Goal: Task Accomplishment & Management: Manage account settings

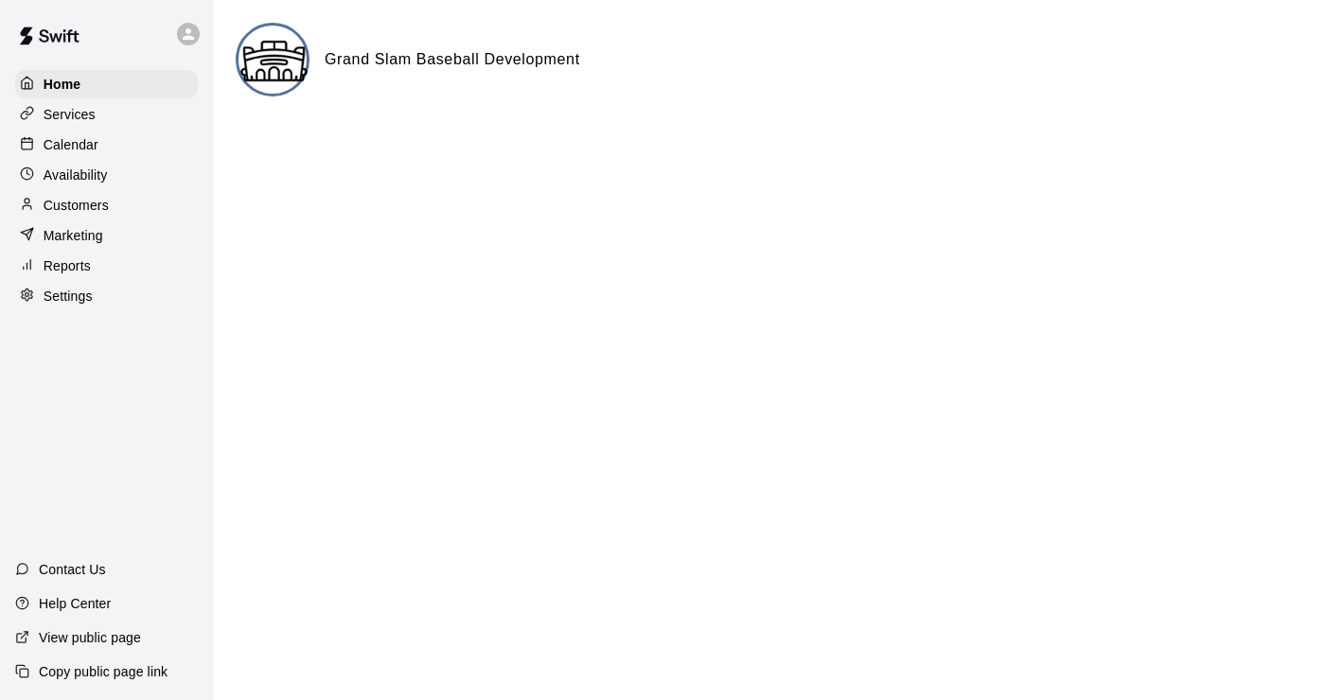
click at [69, 115] on p "Services" at bounding box center [70, 114] width 52 height 19
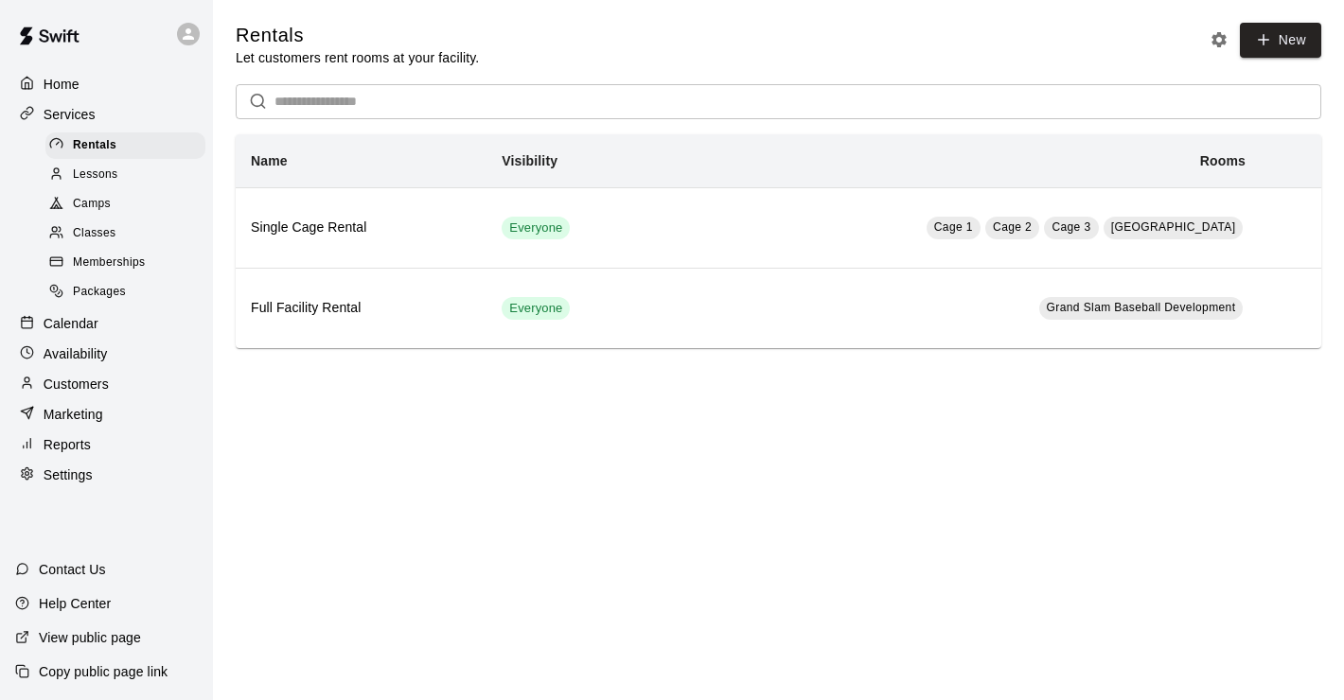
click at [93, 265] on span "Memberships" at bounding box center [109, 263] width 72 height 19
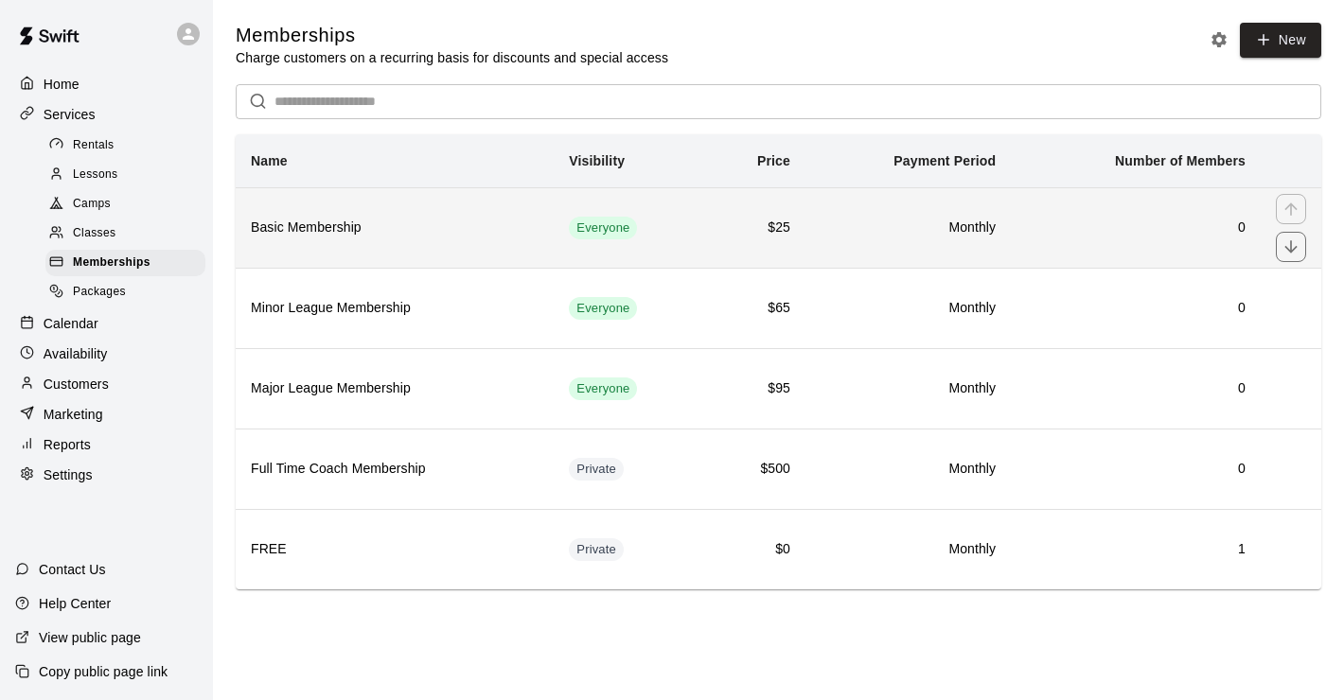
click at [441, 219] on h6 "Basic Membership" at bounding box center [395, 228] width 288 height 21
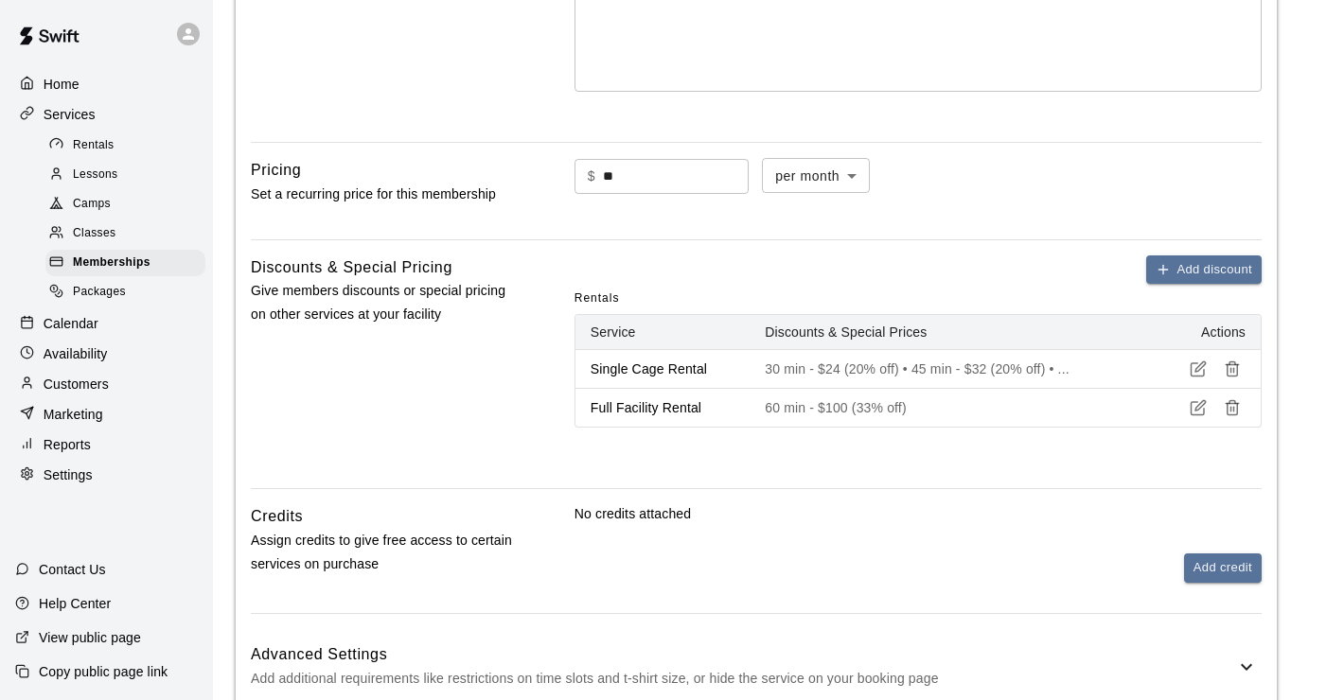
scroll to position [720, 0]
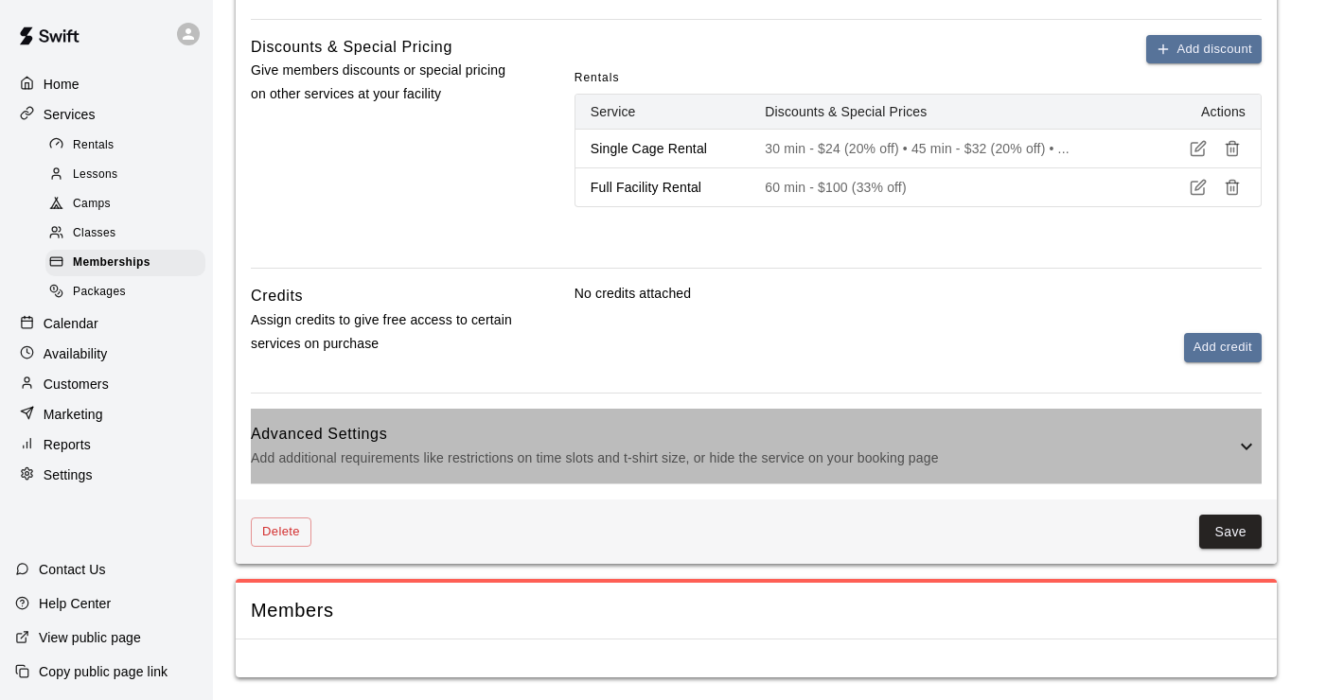
click at [1246, 450] on icon at bounding box center [1246, 446] width 23 height 23
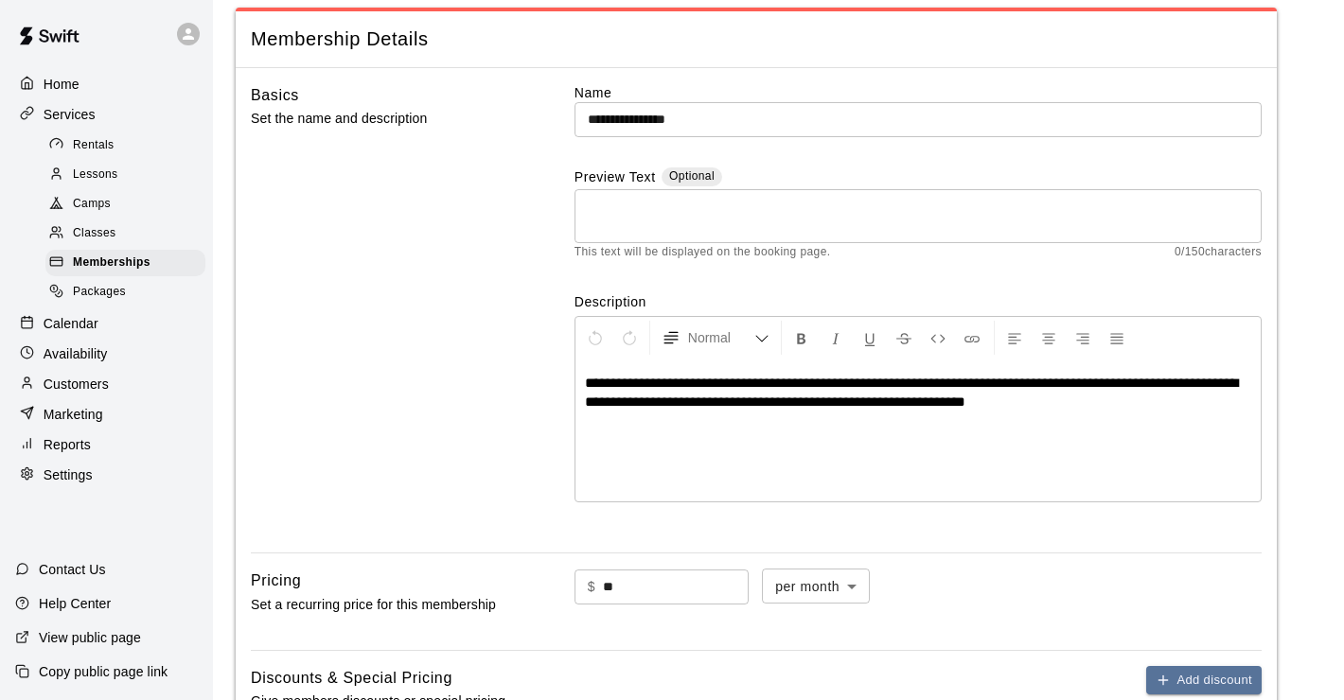
scroll to position [0, 0]
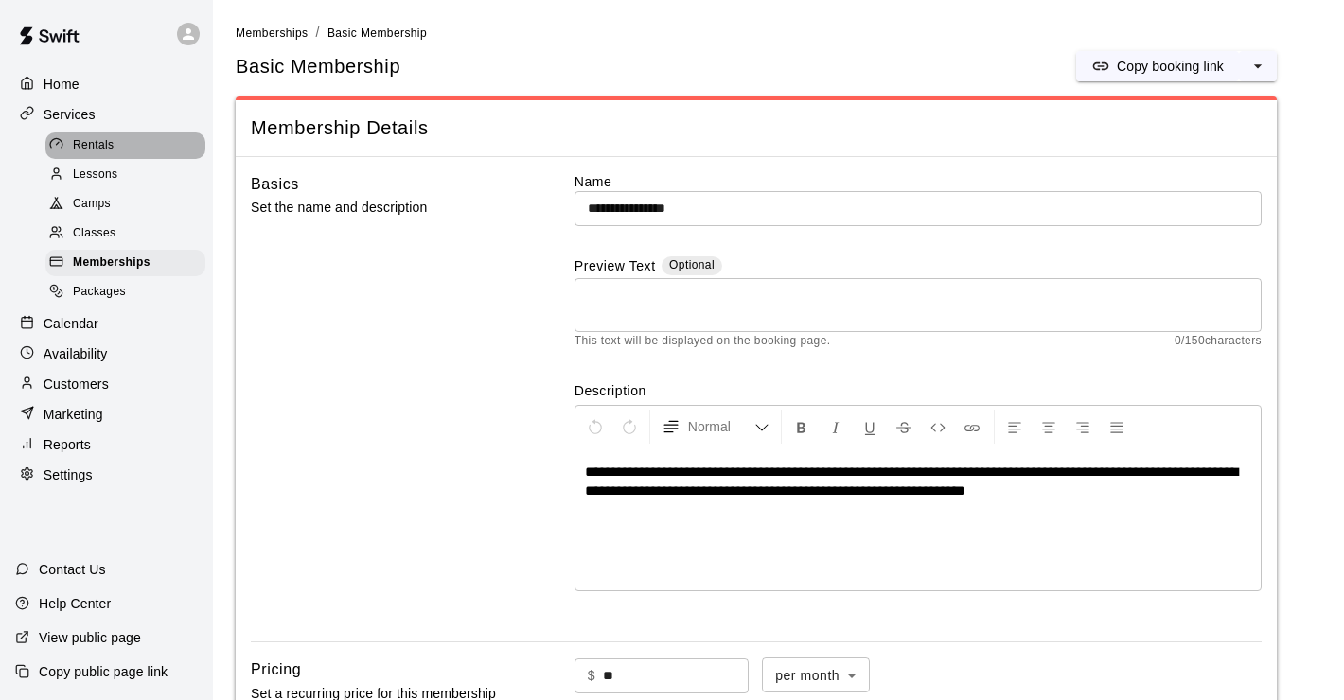
click at [106, 146] on span "Rentals" at bounding box center [94, 145] width 42 height 19
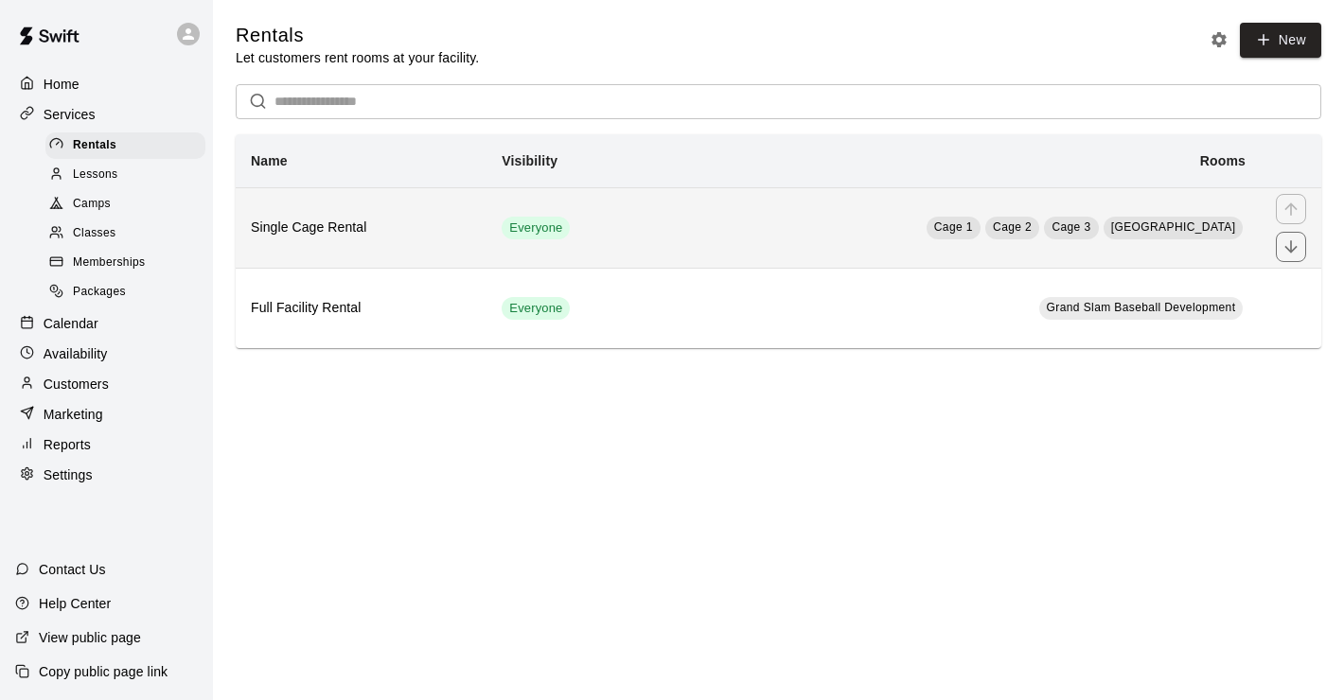
click at [401, 253] on th "Single Cage Rental" at bounding box center [361, 227] width 251 height 80
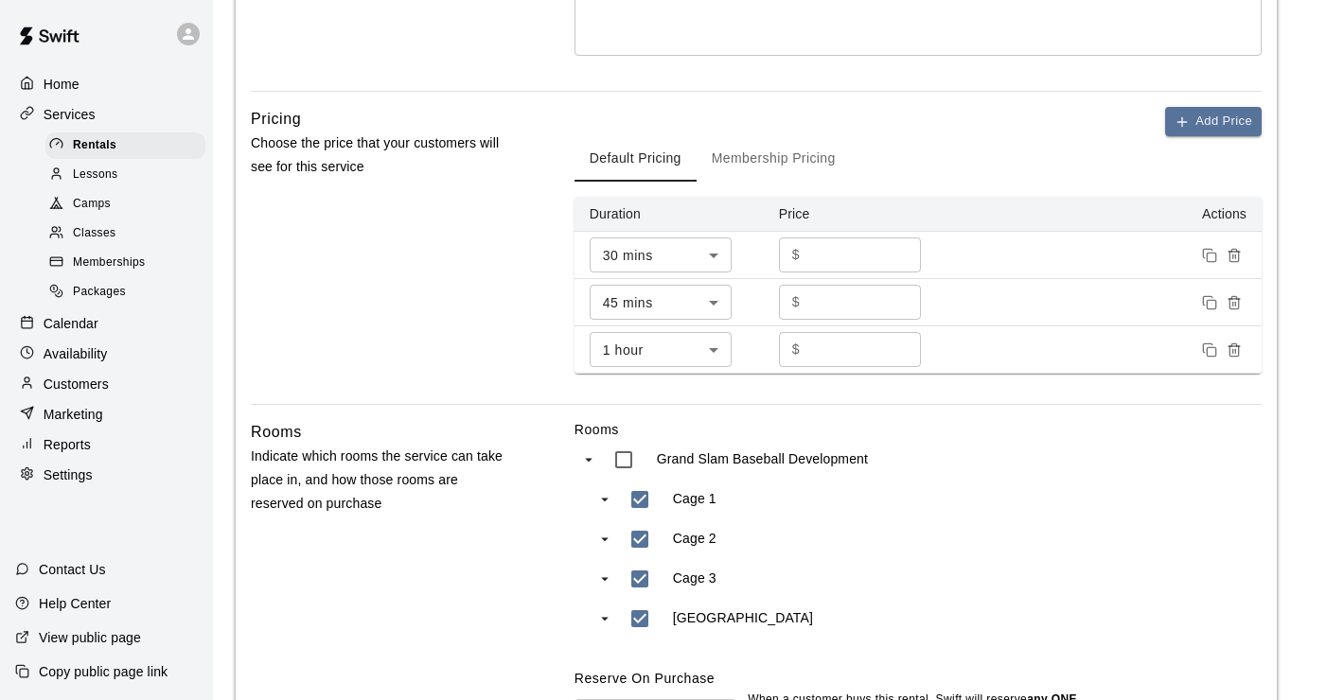
scroll to position [810, 0]
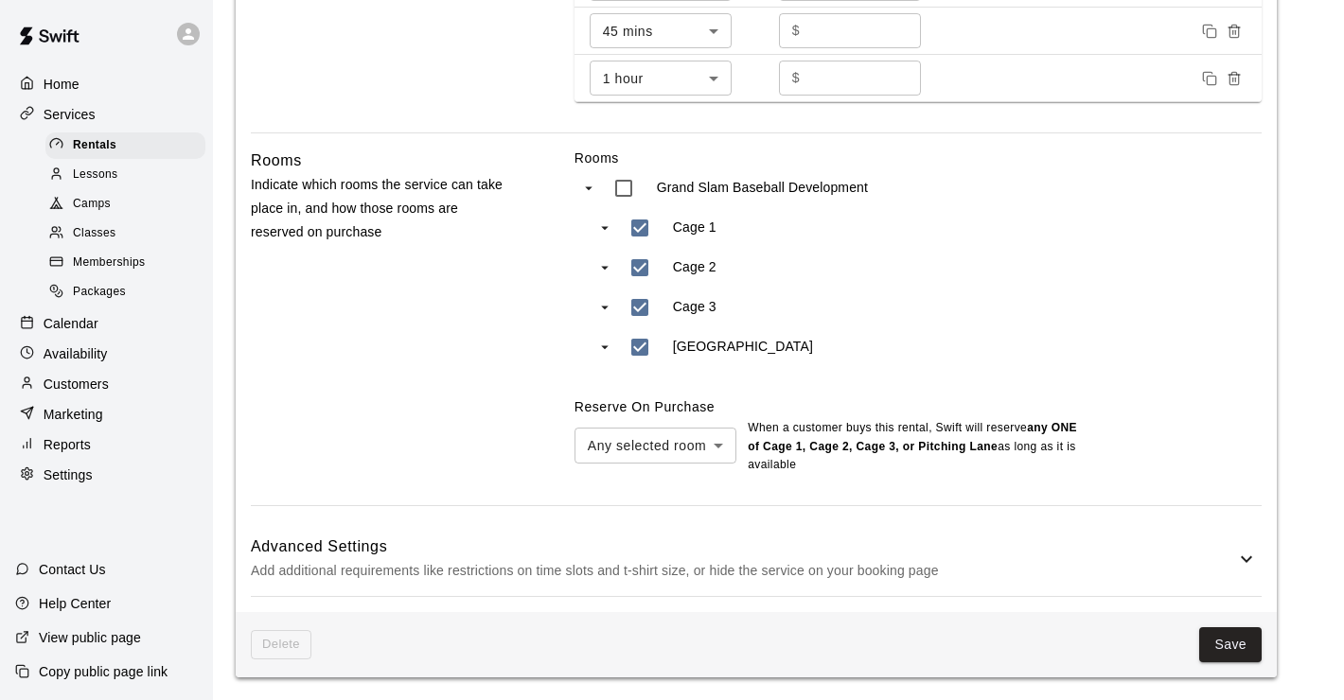
click at [1222, 552] on h6 "Advanced Settings" at bounding box center [743, 547] width 984 height 25
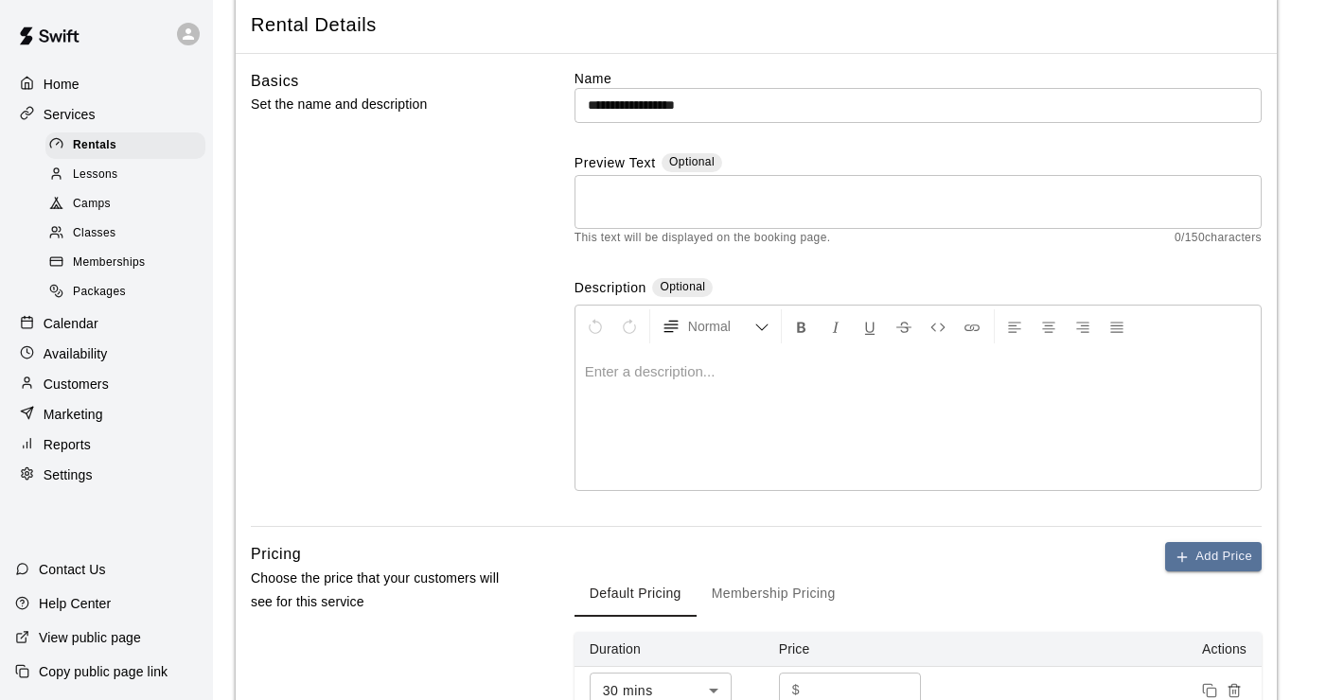
scroll to position [0, 0]
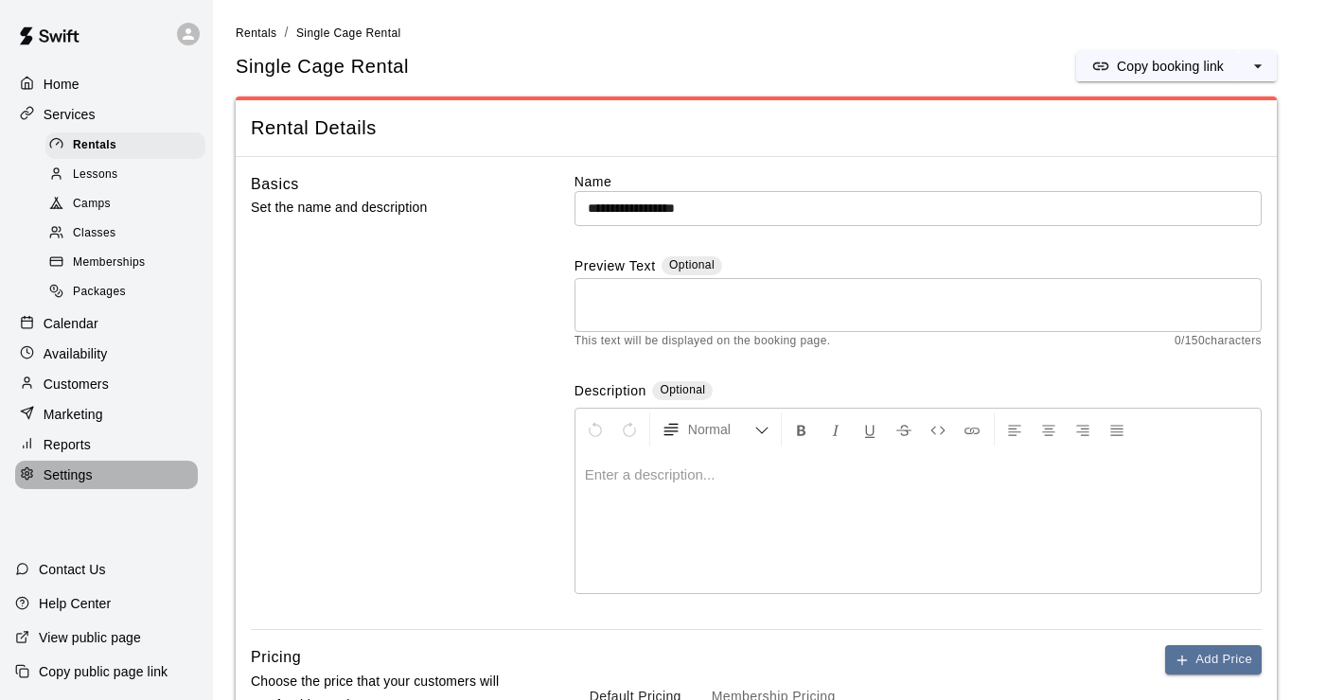
click at [100, 471] on div "Settings" at bounding box center [106, 475] width 183 height 28
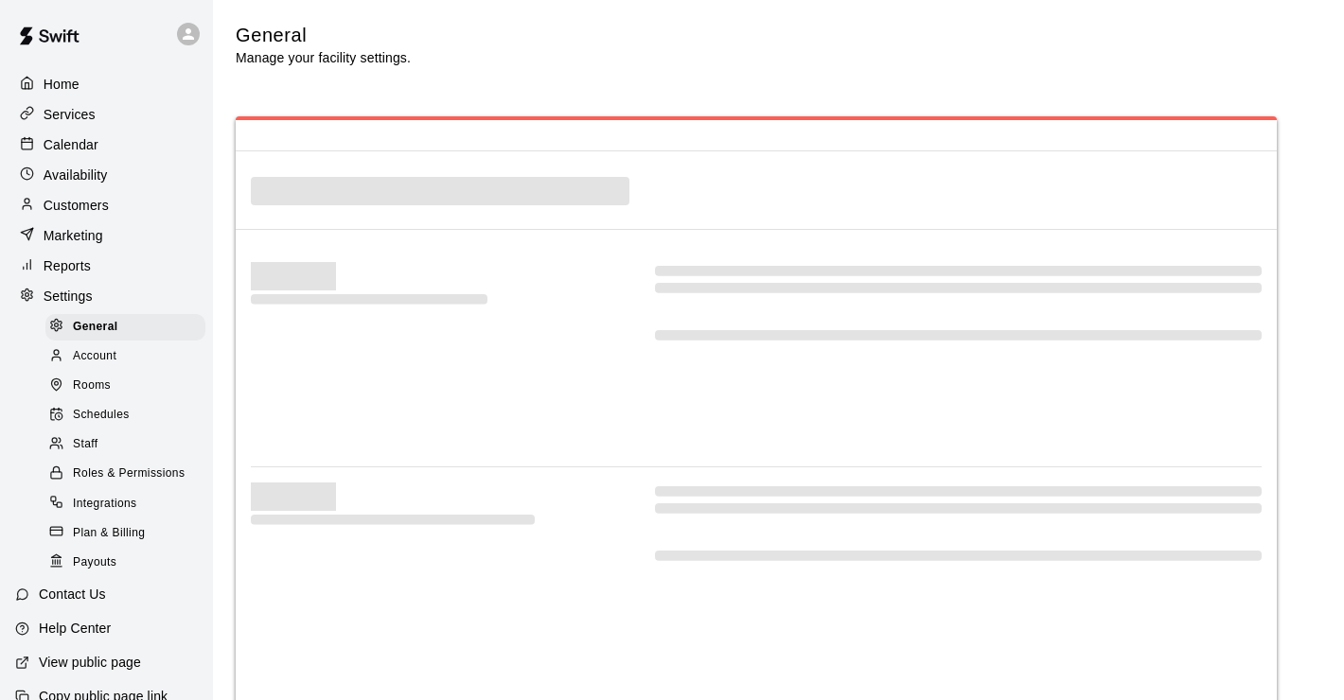
select select "**"
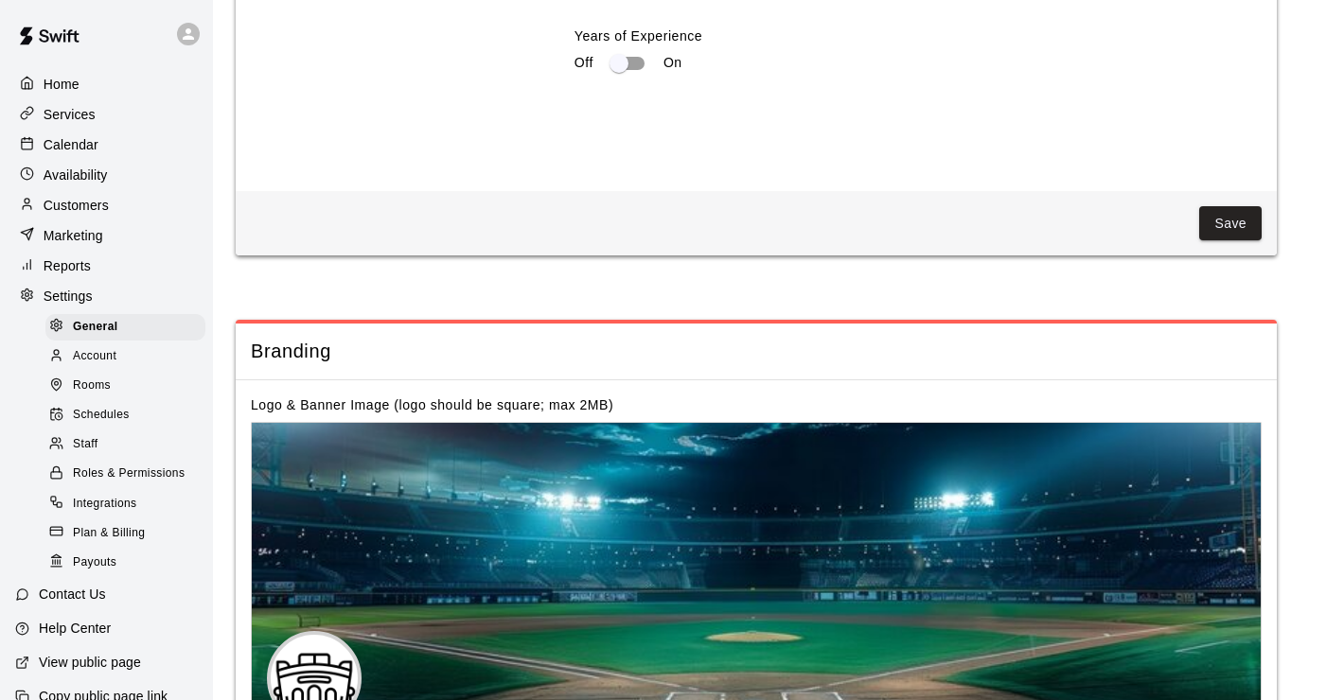
scroll to position [4006, 0]
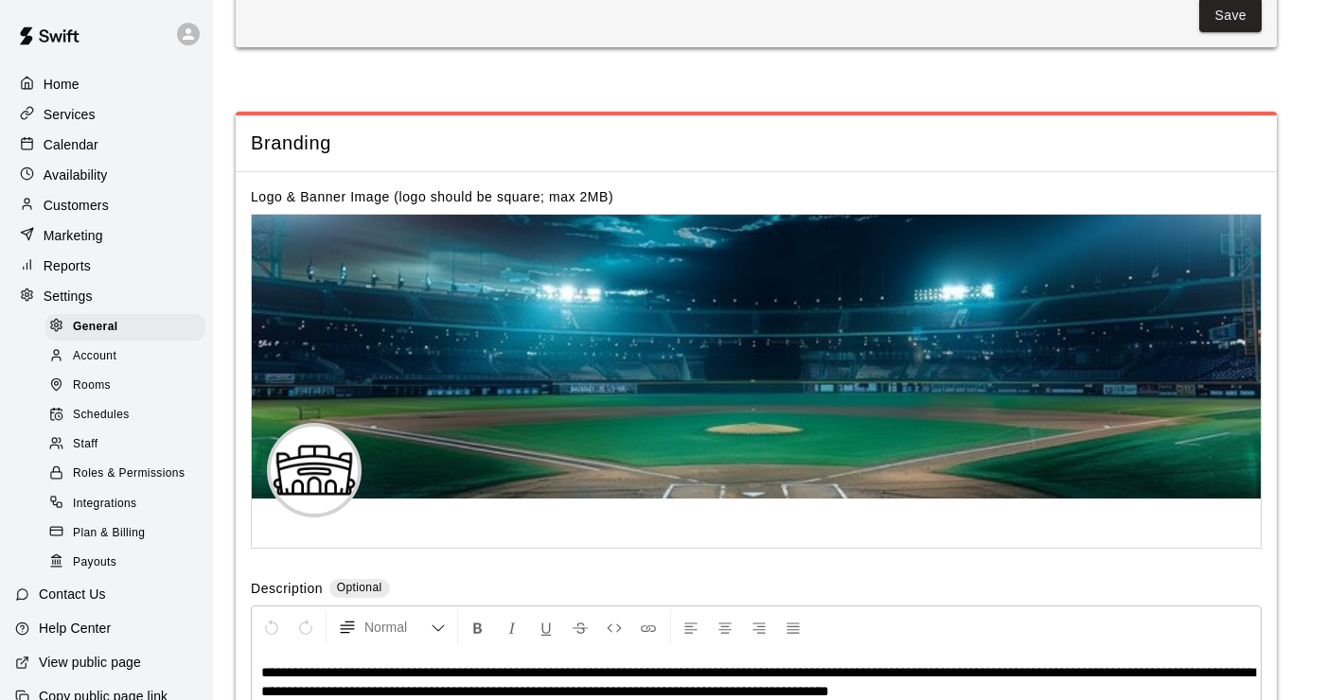
click at [78, 116] on p "Services" at bounding box center [70, 114] width 52 height 19
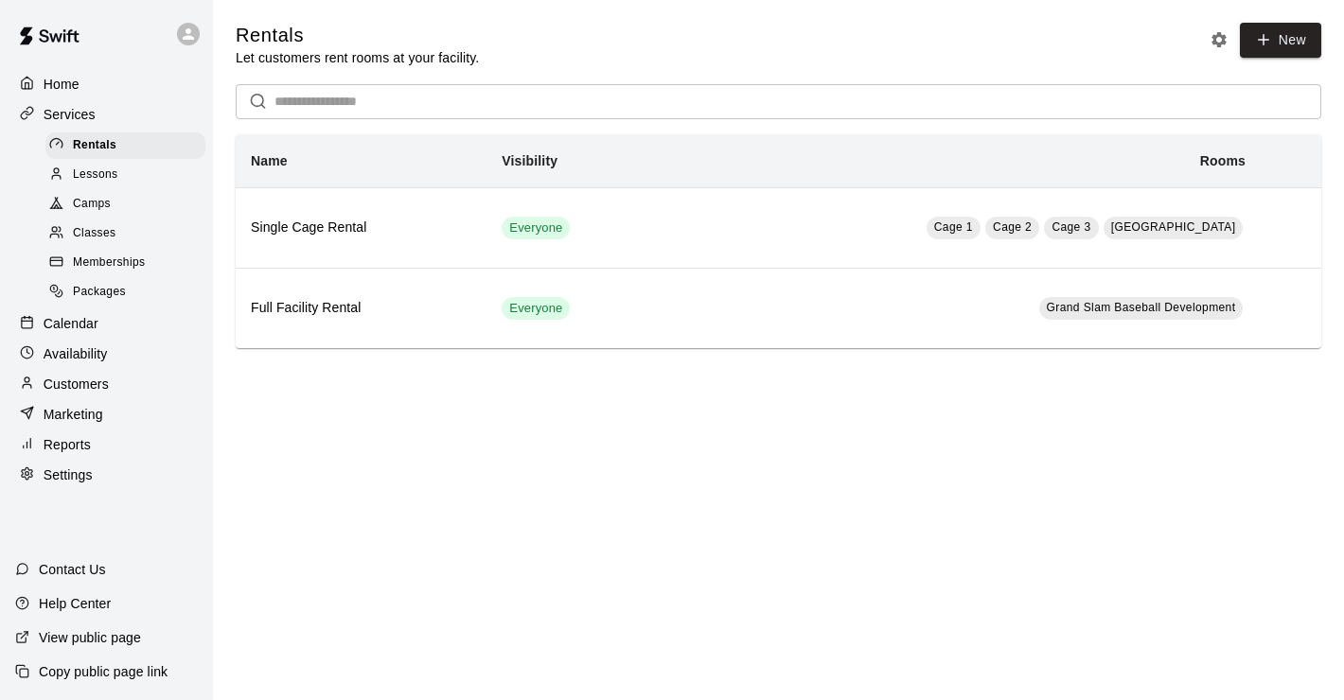
click at [90, 166] on span "Lessons" at bounding box center [95, 175] width 45 height 19
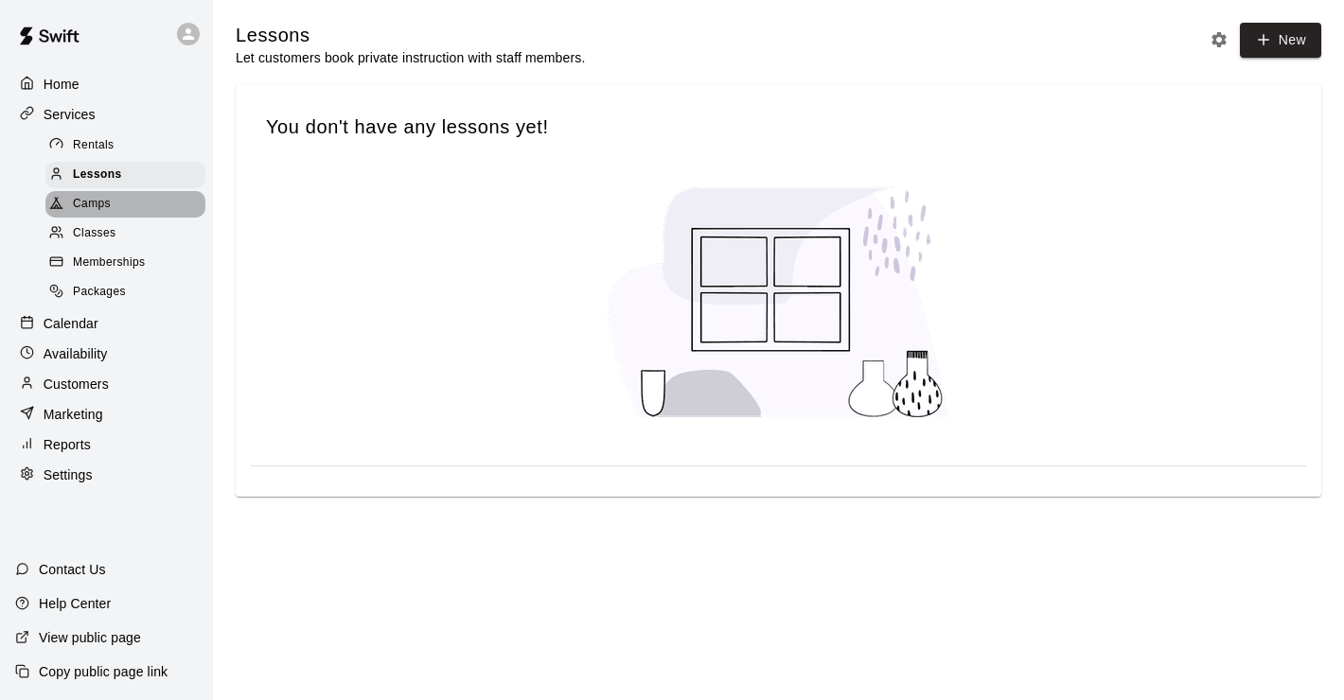
click at [91, 196] on span "Camps" at bounding box center [92, 204] width 38 height 19
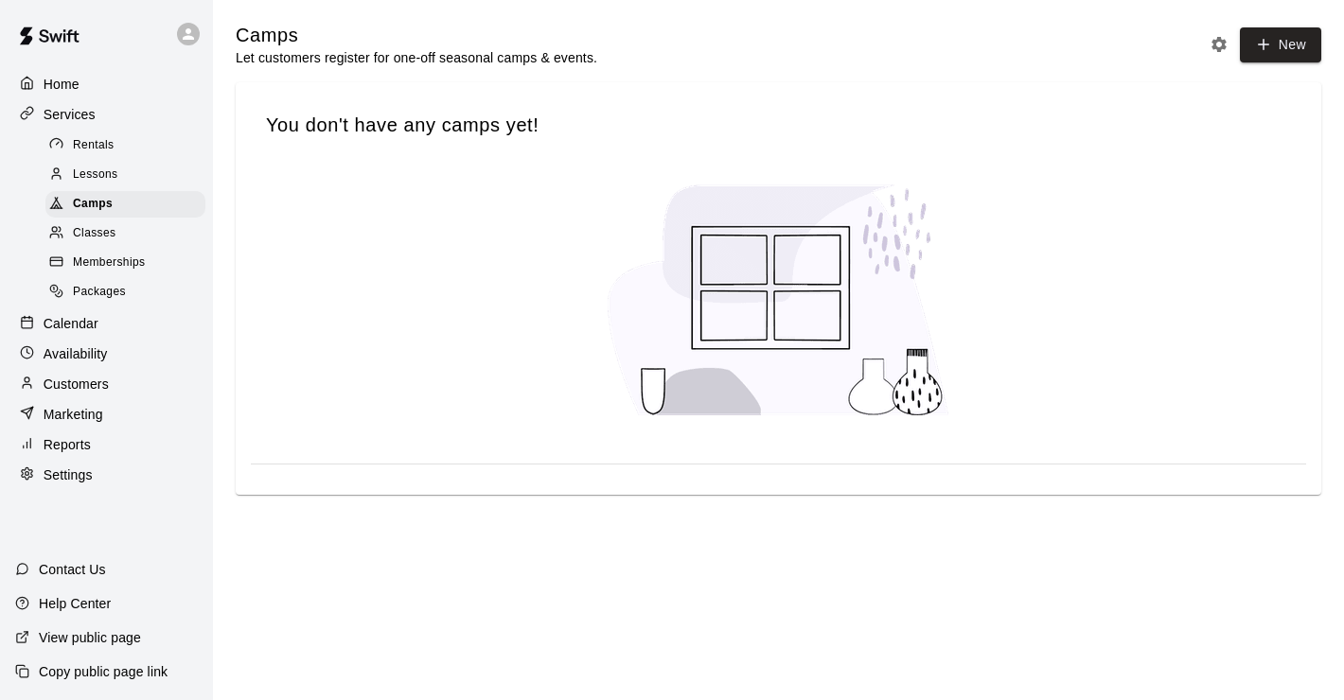
click at [83, 487] on div "Settings" at bounding box center [106, 475] width 183 height 28
select select "**"
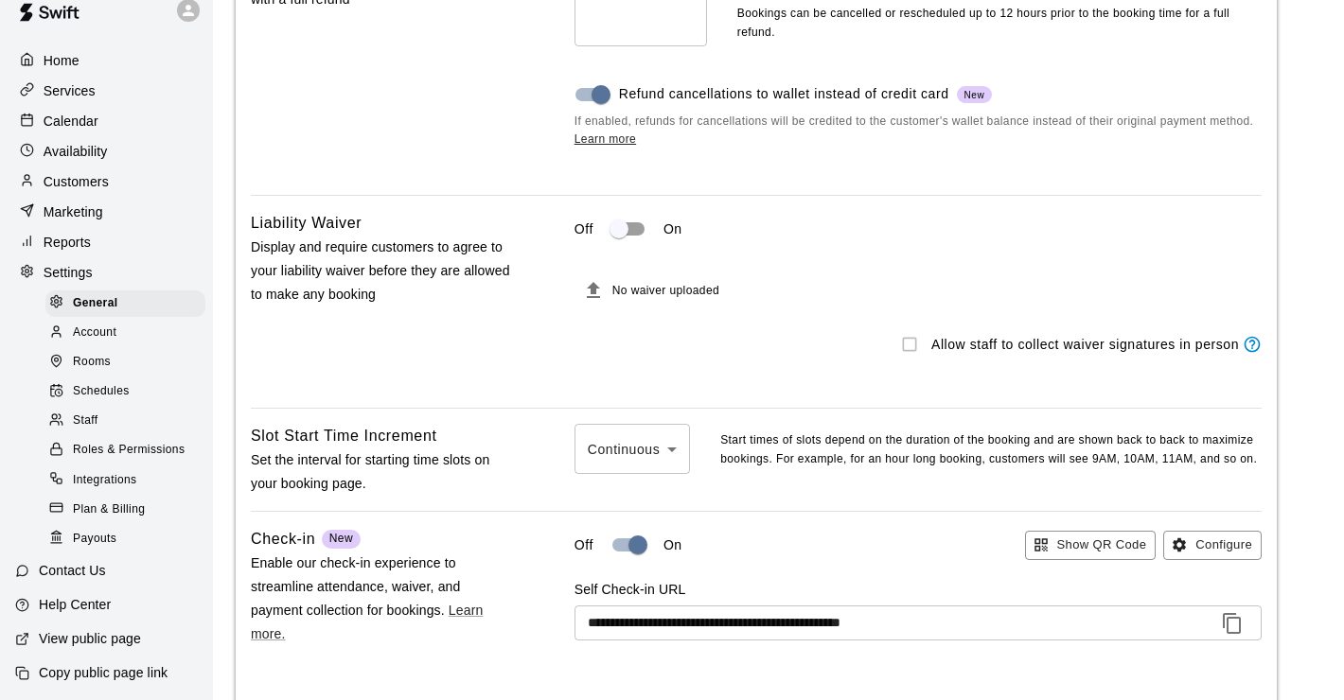
scroll to position [1626, 0]
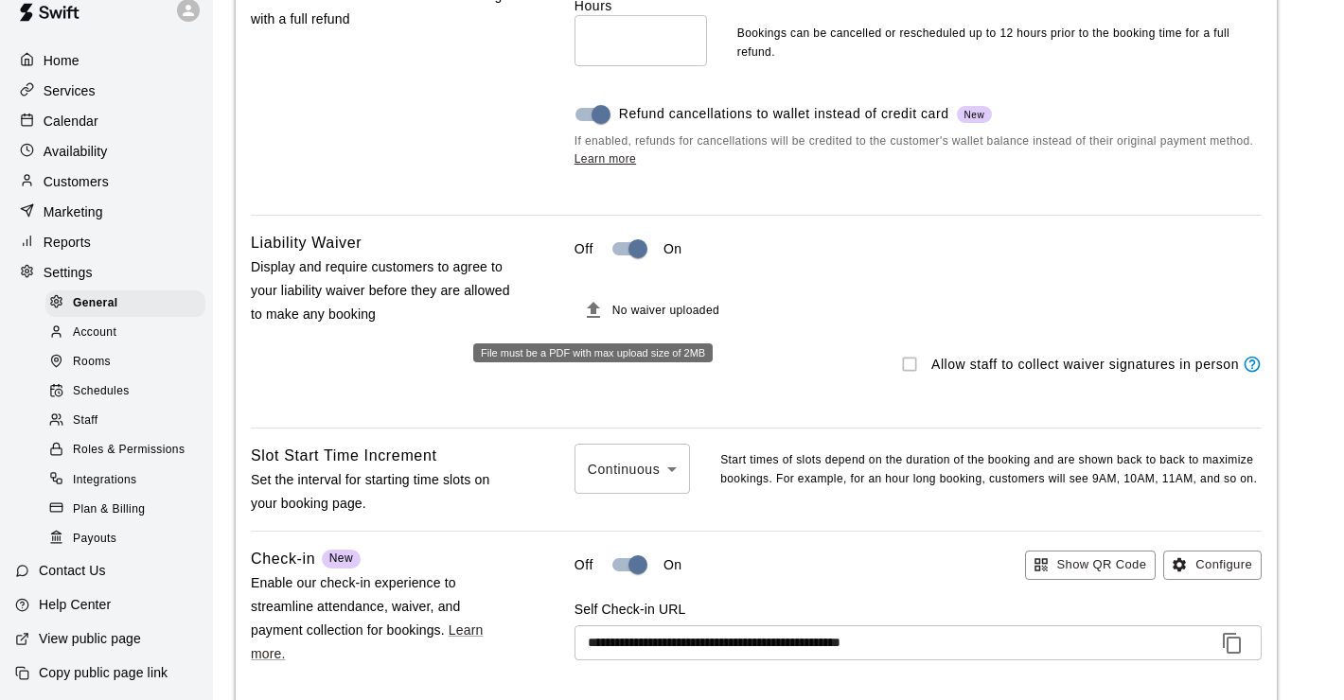
click at [596, 309] on icon "File must be a PDF with max upload size of 2MB" at bounding box center [593, 310] width 13 height 16
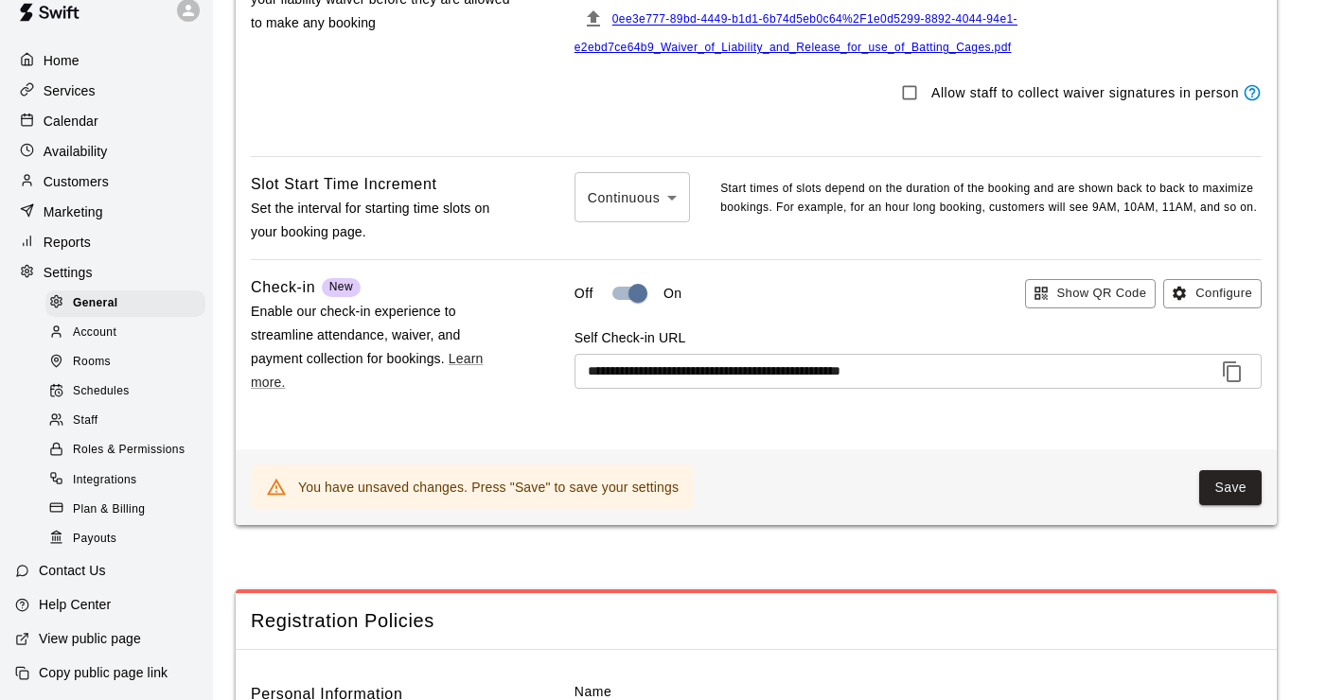
scroll to position [1919, 0]
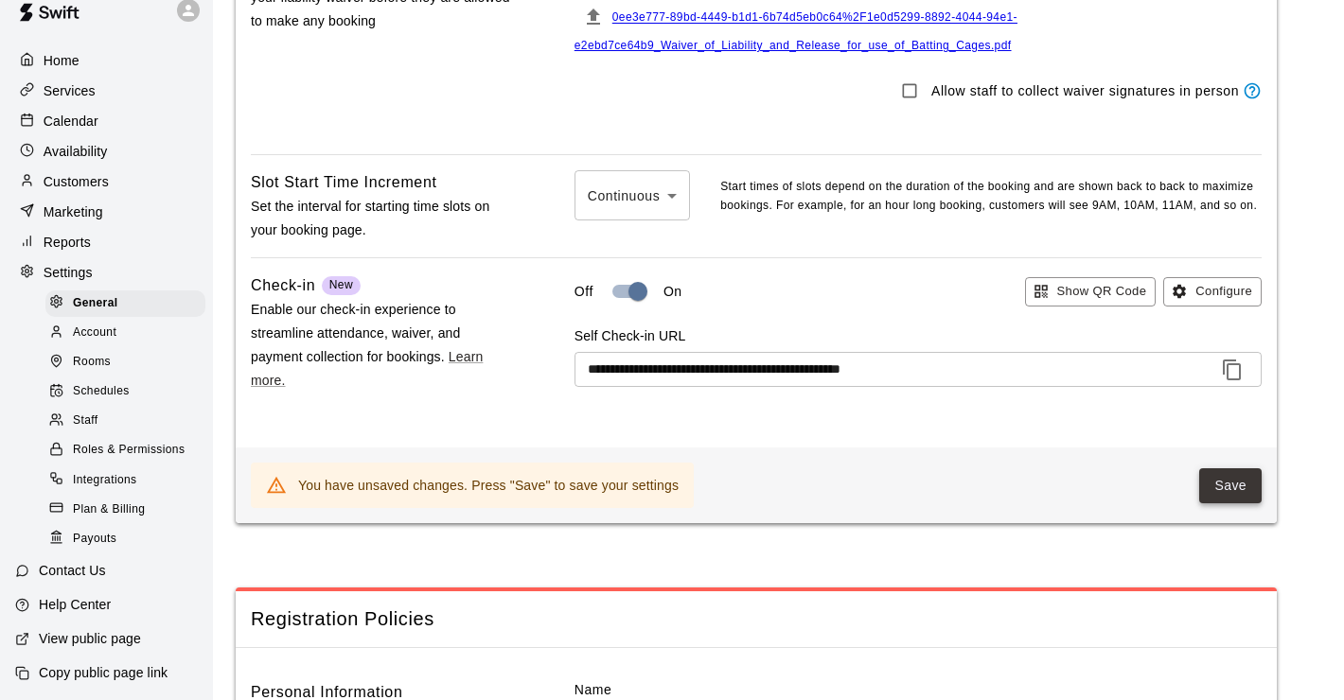
click at [1223, 486] on button "Save" at bounding box center [1230, 485] width 62 height 35
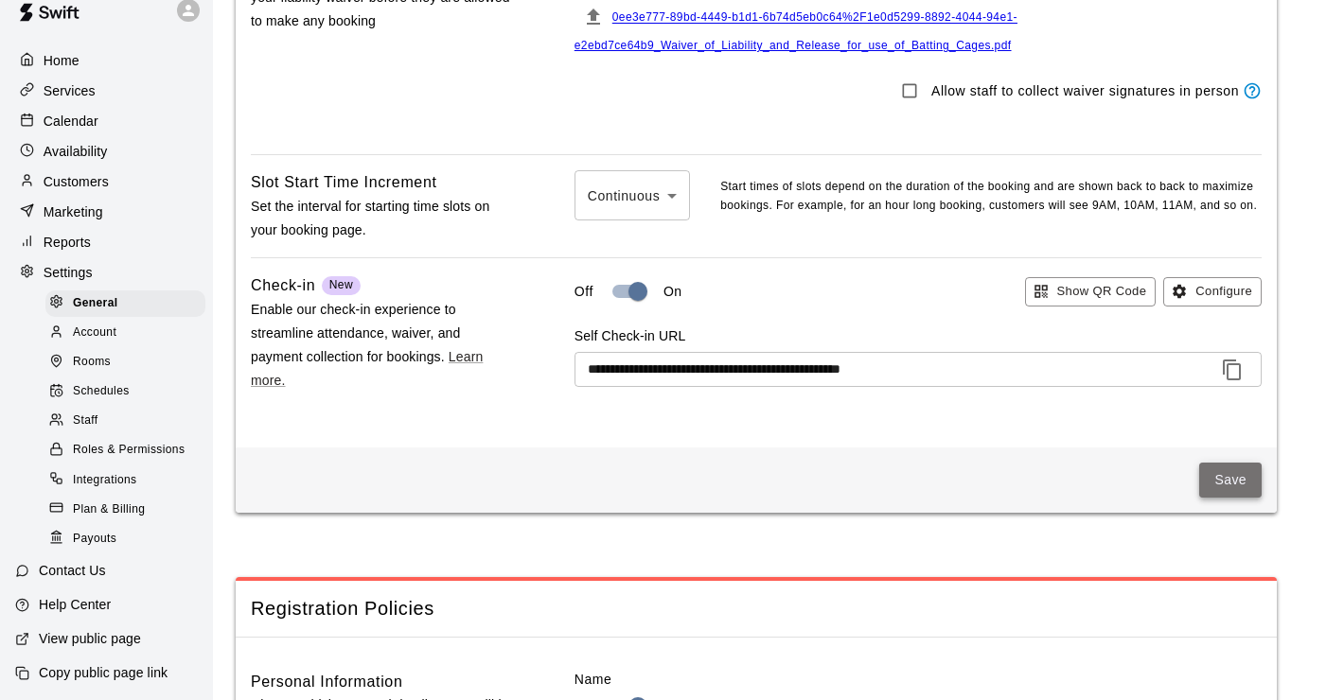
click at [1230, 484] on button "Save" at bounding box center [1230, 480] width 62 height 35
click at [83, 89] on p "Services" at bounding box center [70, 90] width 52 height 19
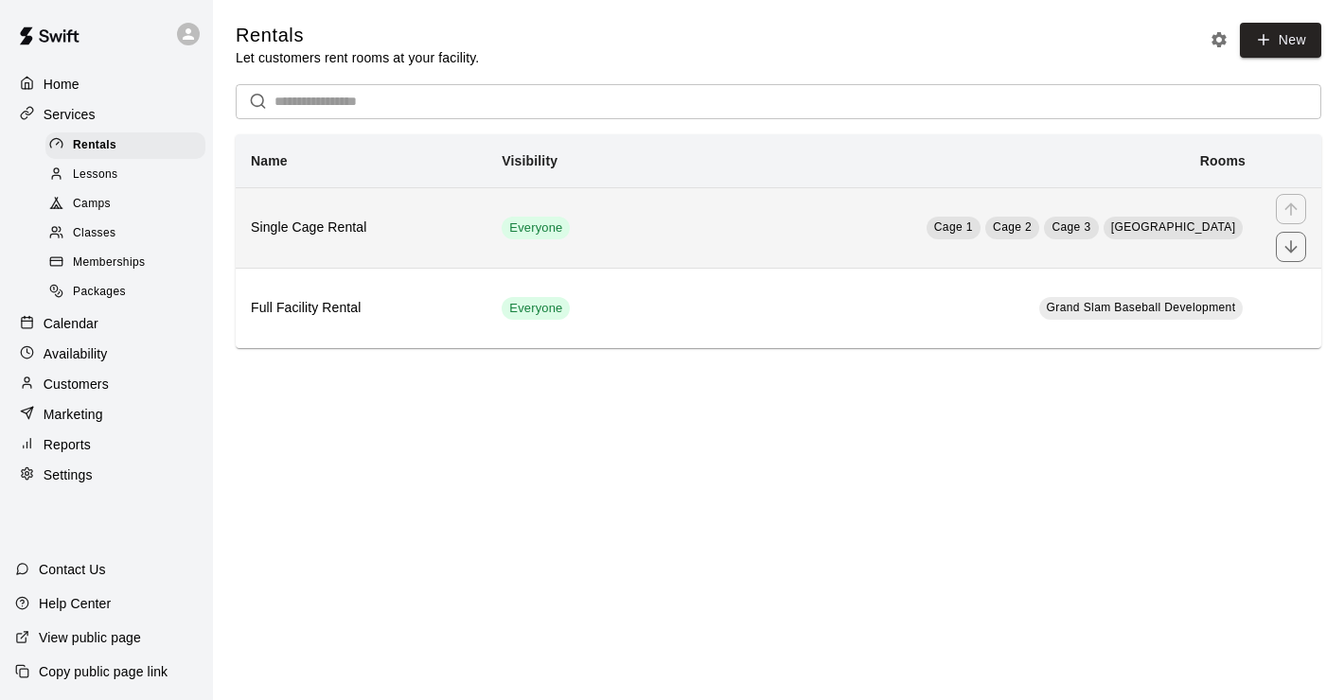
click at [378, 239] on th "Single Cage Rental" at bounding box center [361, 227] width 251 height 80
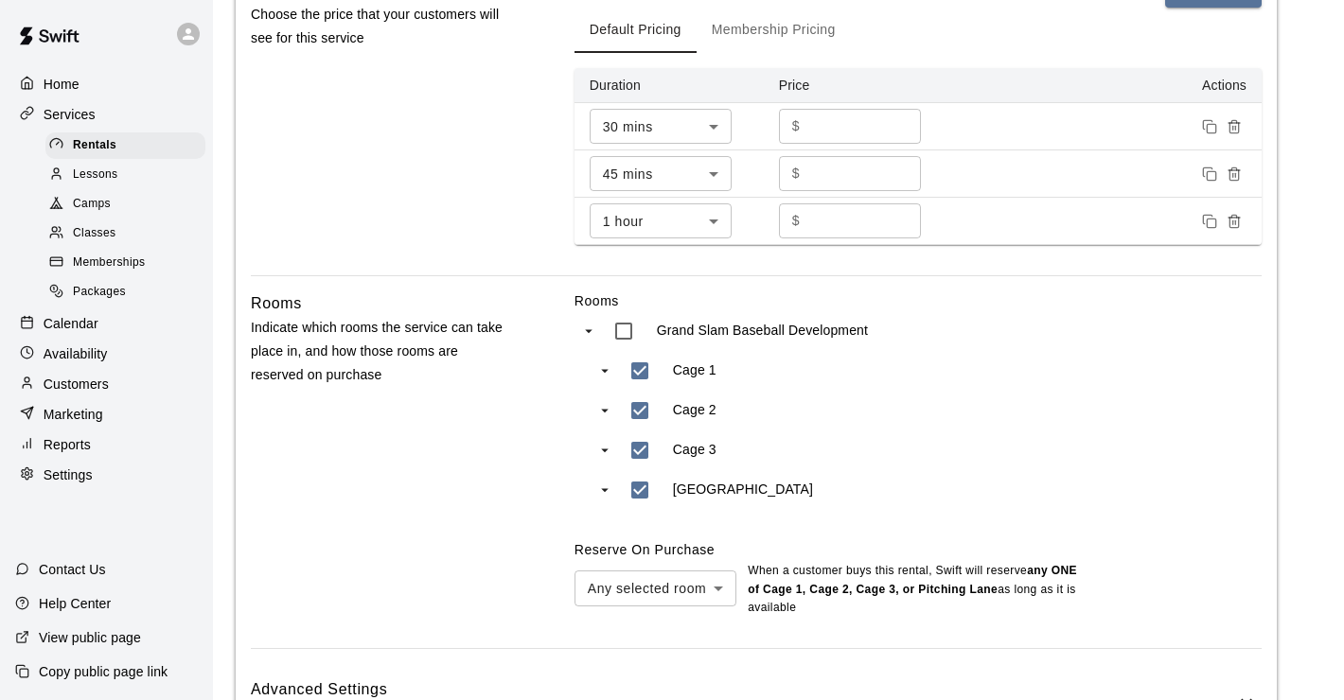
scroll to position [810, 0]
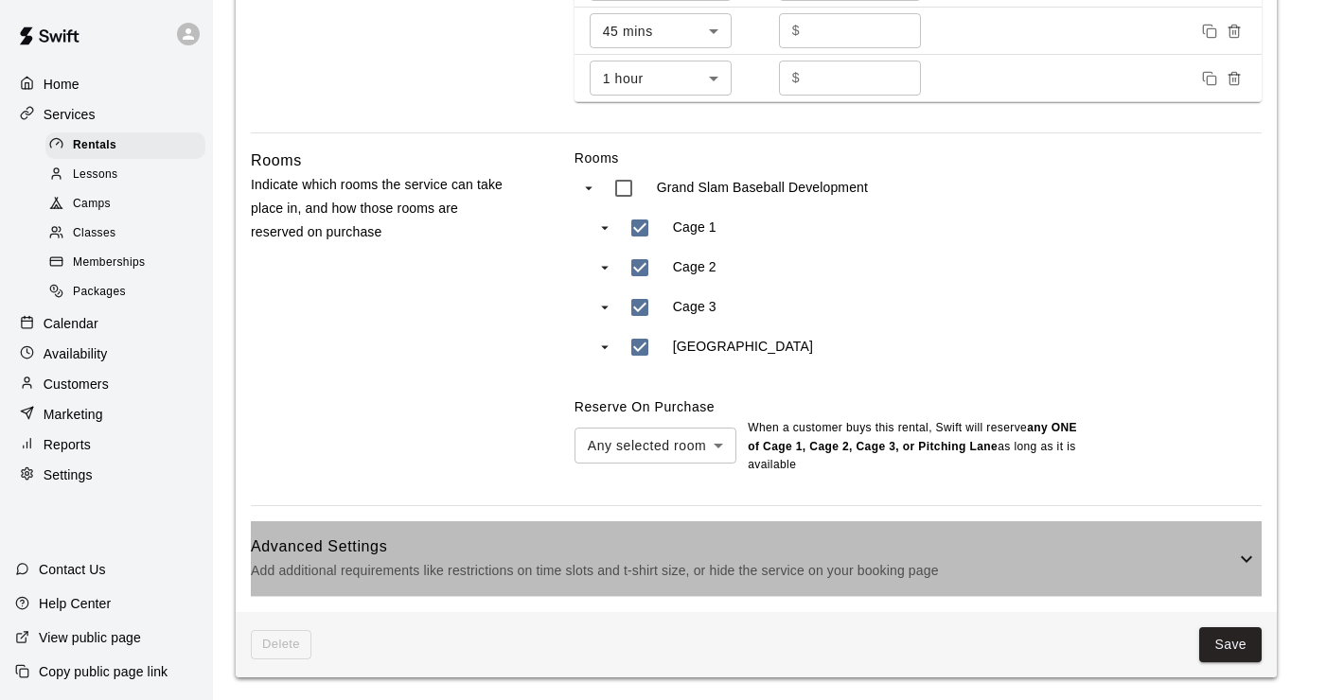
click at [638, 580] on p "Add additional requirements like restrictions on time slots and t-shirt size, o…" at bounding box center [743, 571] width 984 height 24
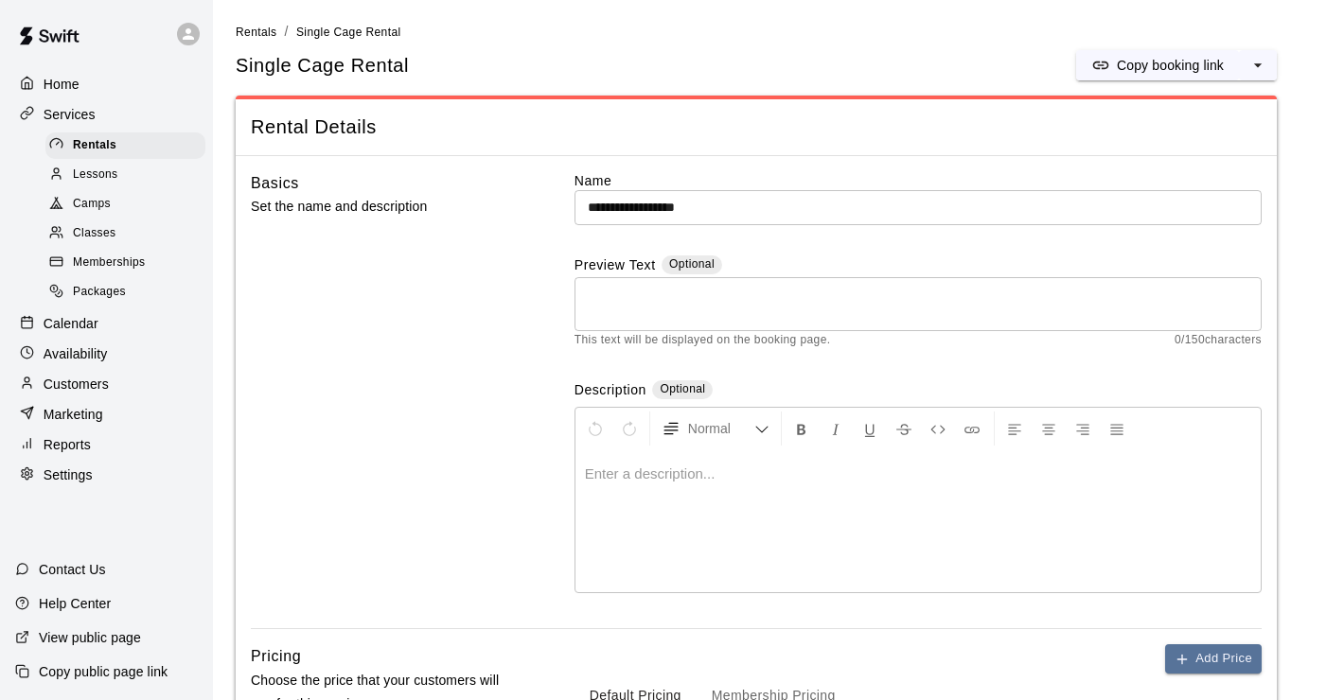
scroll to position [0, 0]
click at [673, 483] on p at bounding box center [918, 475] width 666 height 19
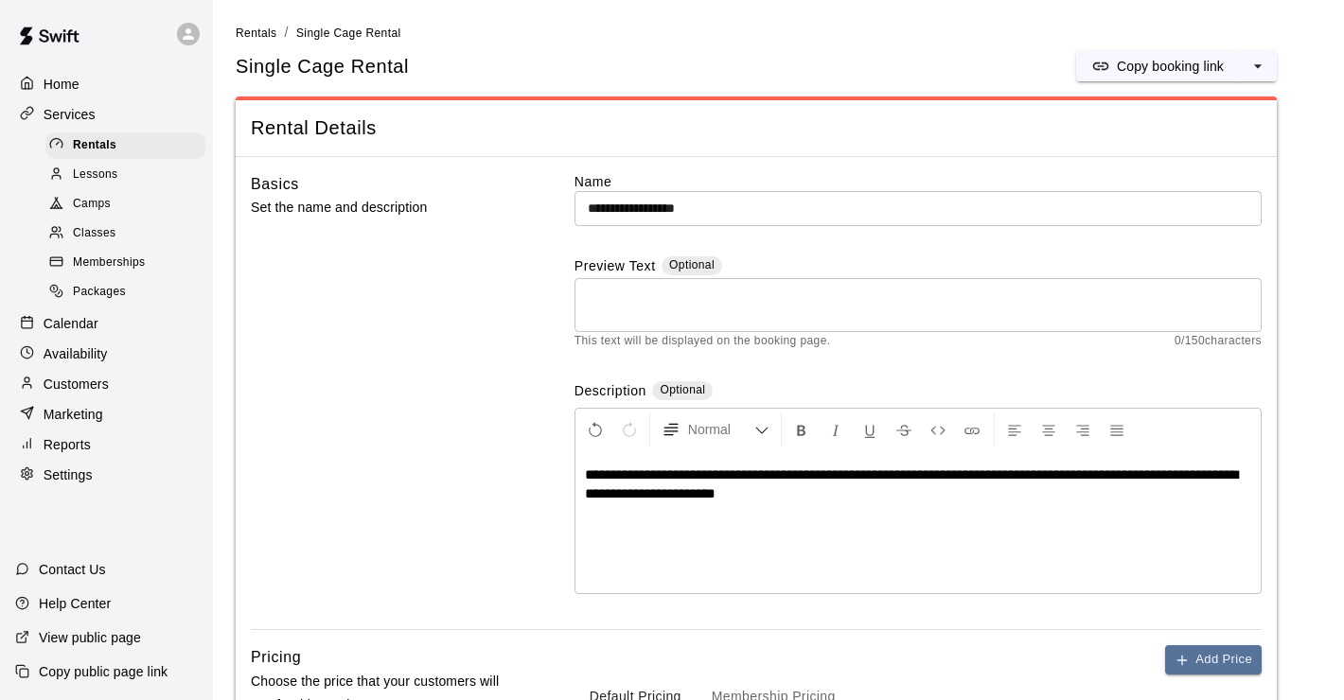
click at [929, 518] on div "**********" at bounding box center [917, 522] width 685 height 142
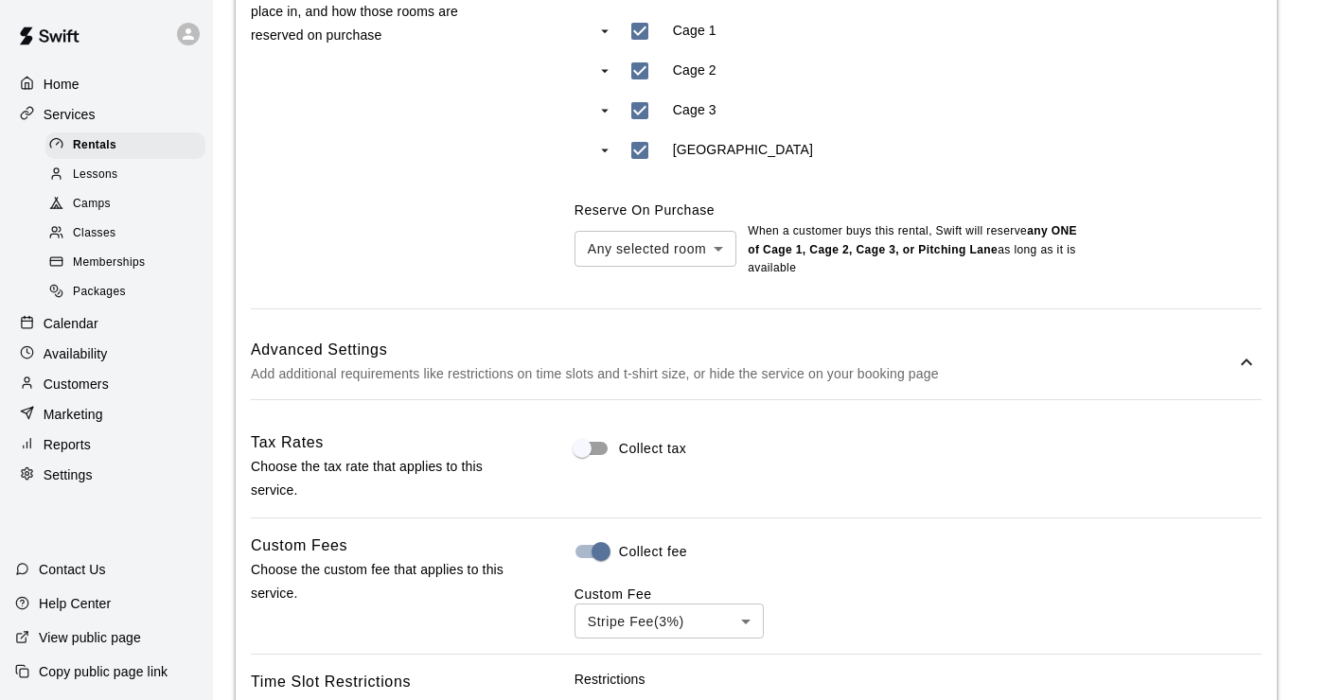
scroll to position [1671, 0]
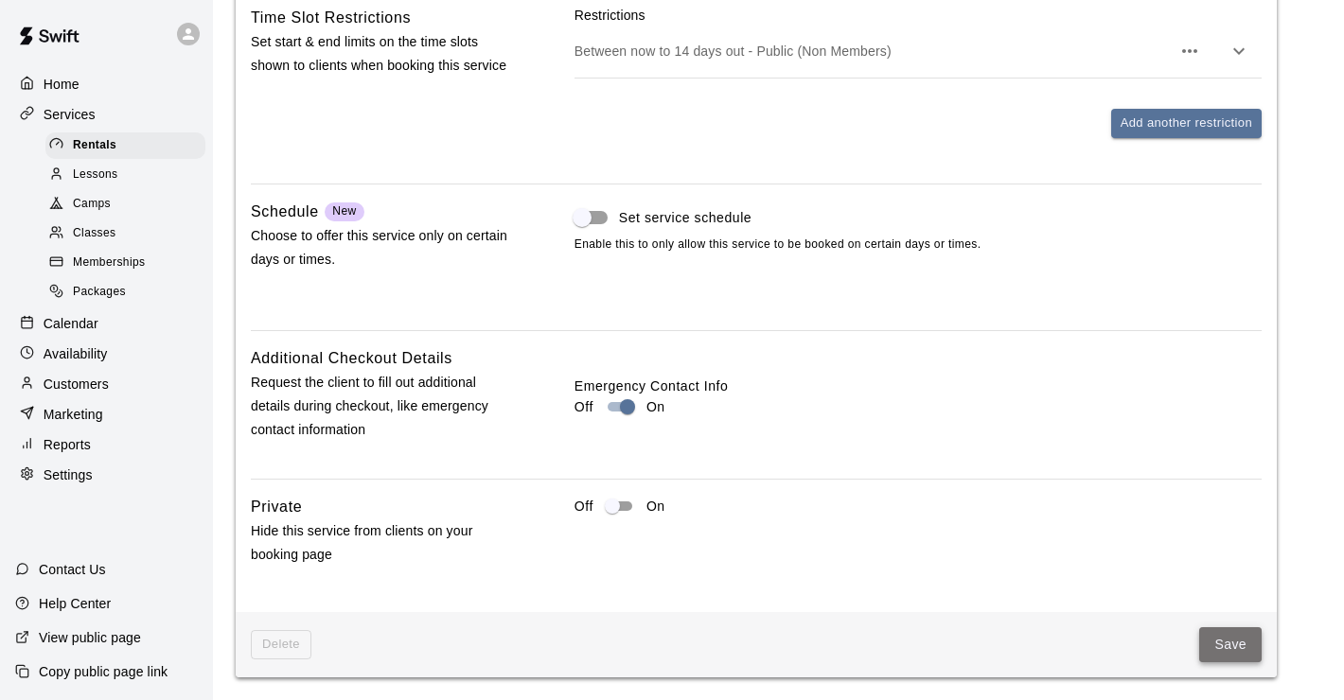
click at [1243, 636] on button "Save" at bounding box center [1230, 644] width 62 height 35
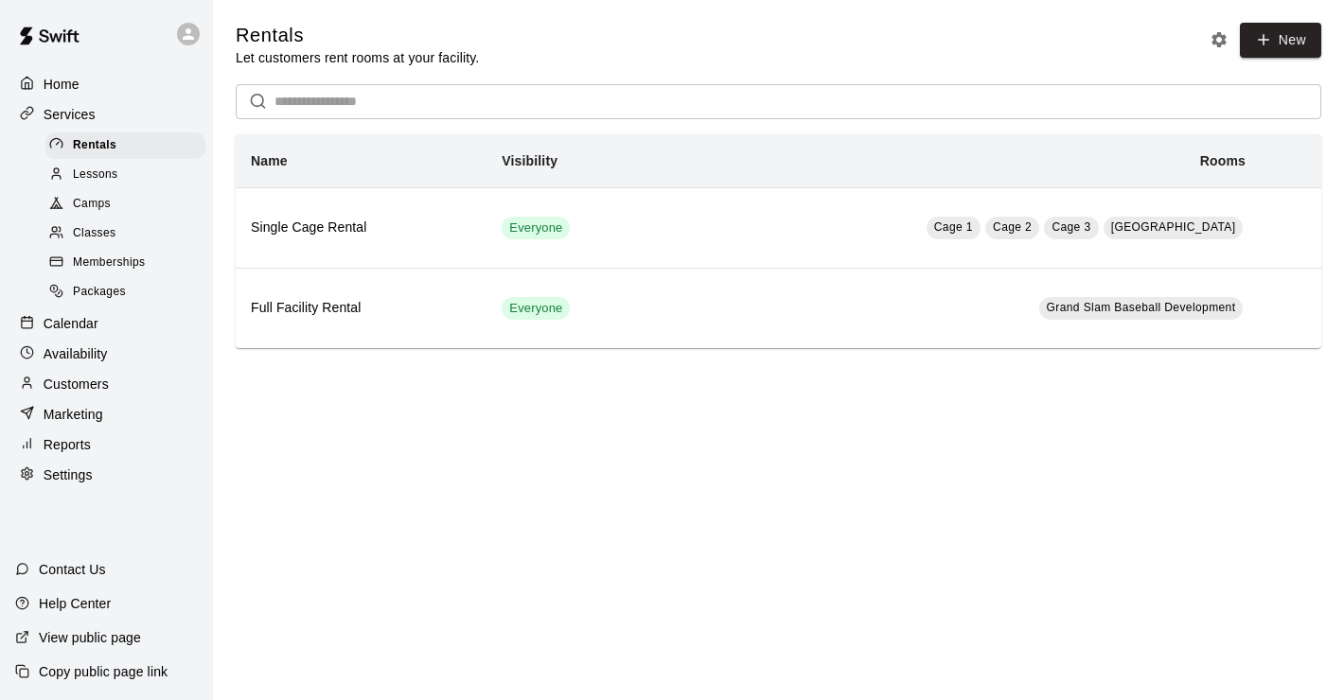
click at [121, 259] on span "Memberships" at bounding box center [109, 263] width 72 height 19
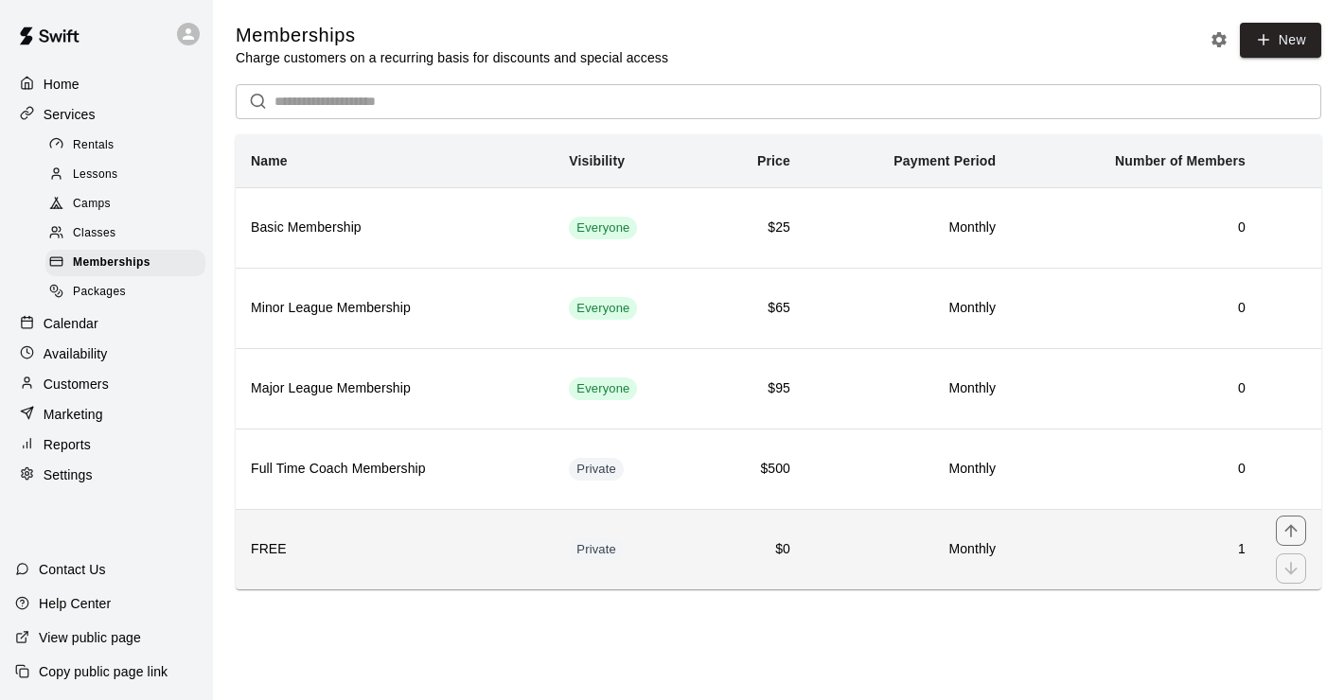
click at [357, 550] on h6 "FREE" at bounding box center [395, 549] width 288 height 21
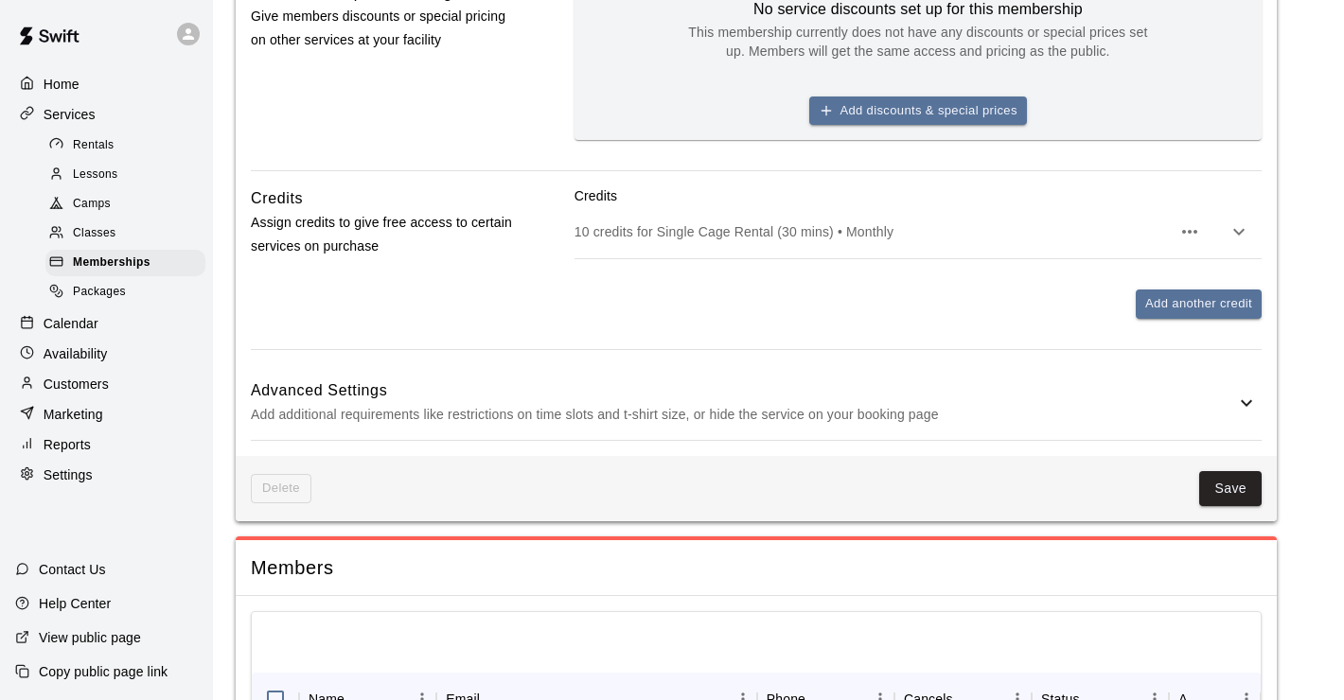
scroll to position [961, 0]
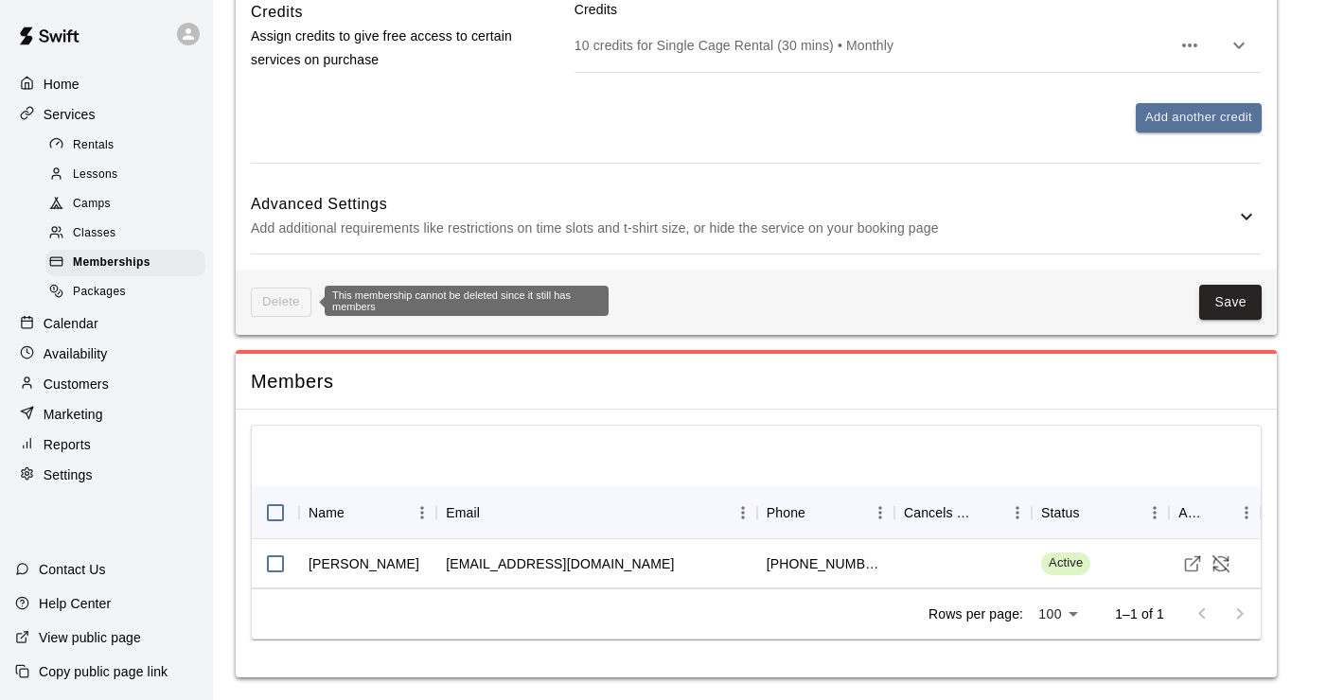
click at [298, 300] on span "Delete" at bounding box center [281, 302] width 61 height 29
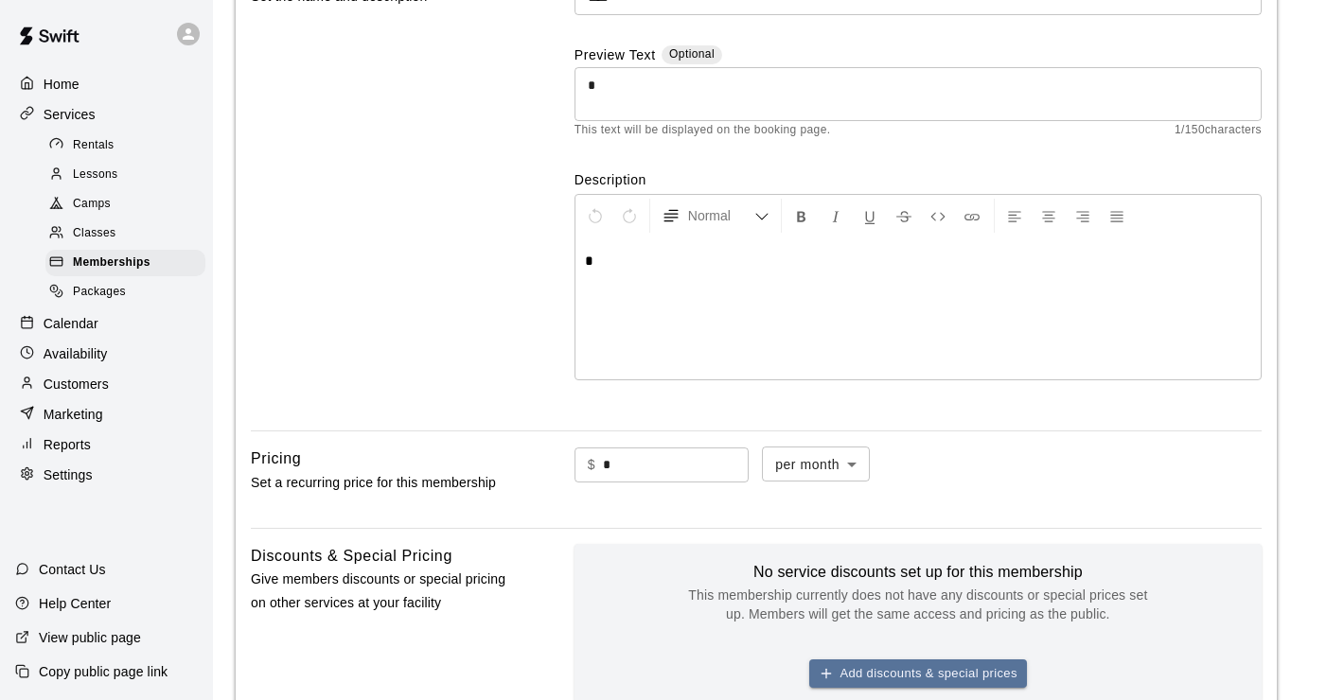
scroll to position [0, 0]
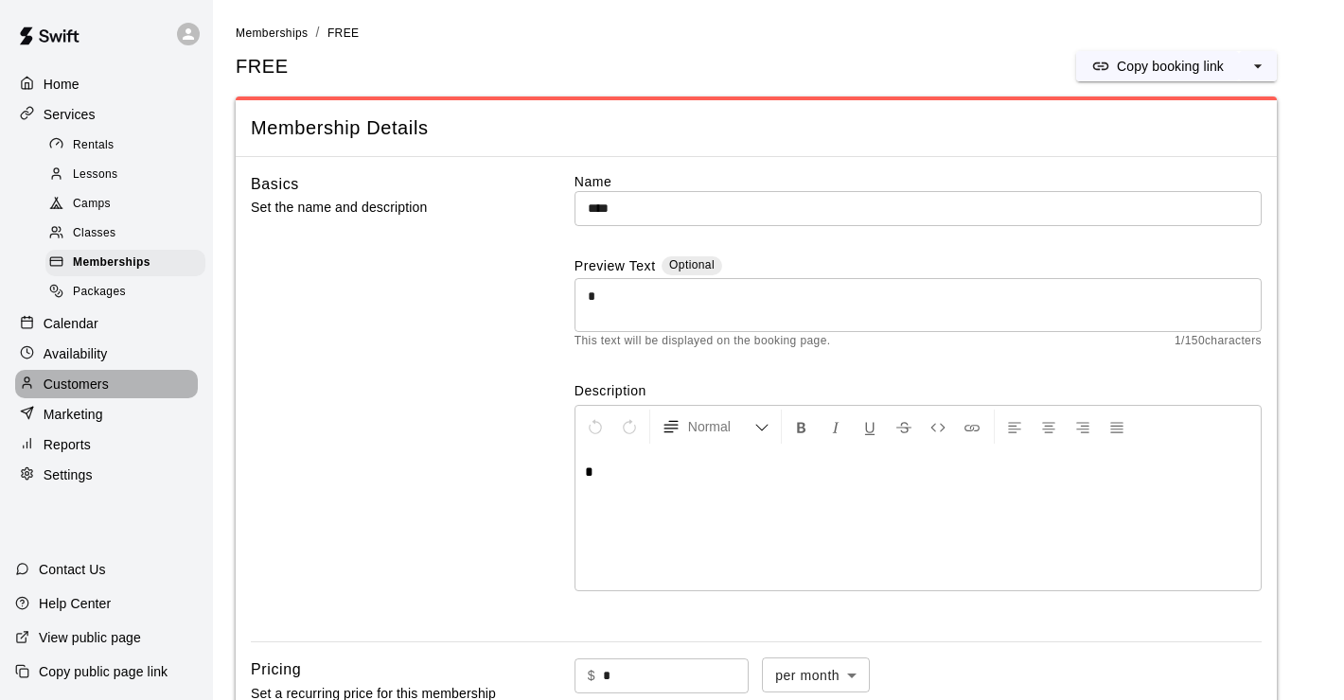
click at [106, 390] on p "Customers" at bounding box center [76, 384] width 65 height 19
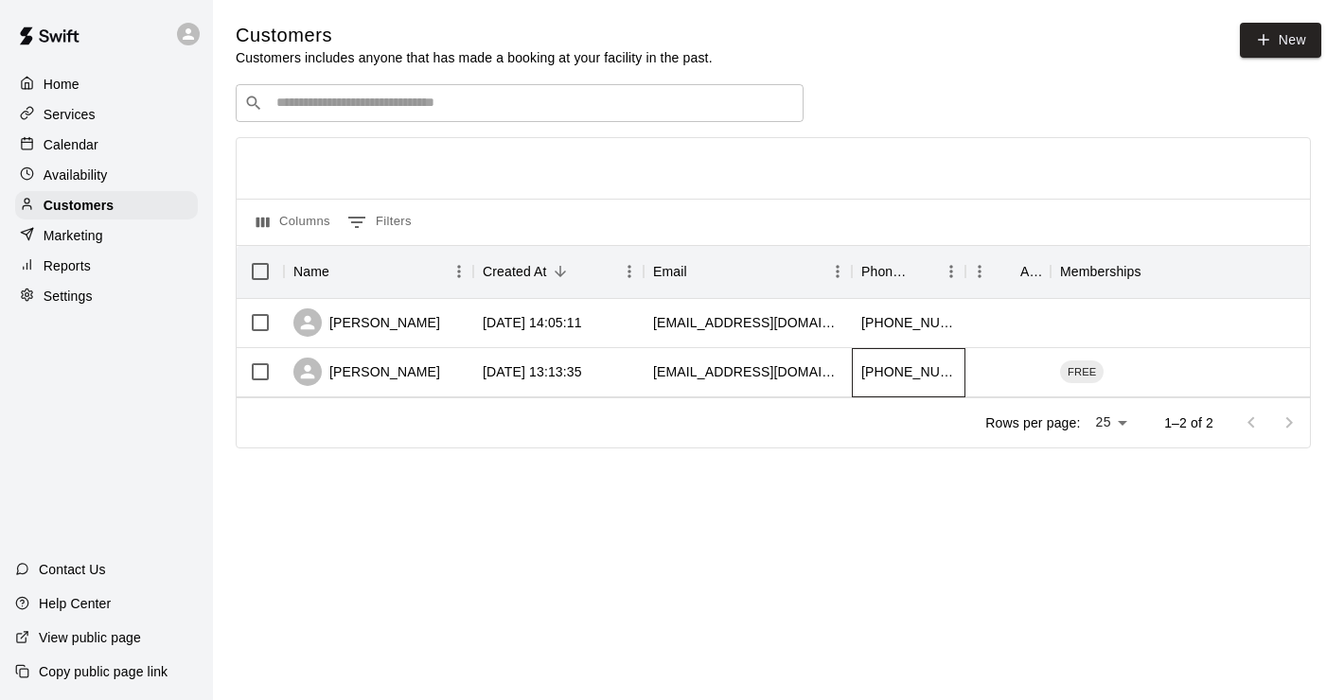
click at [963, 362] on div "+18322422466" at bounding box center [909, 372] width 114 height 49
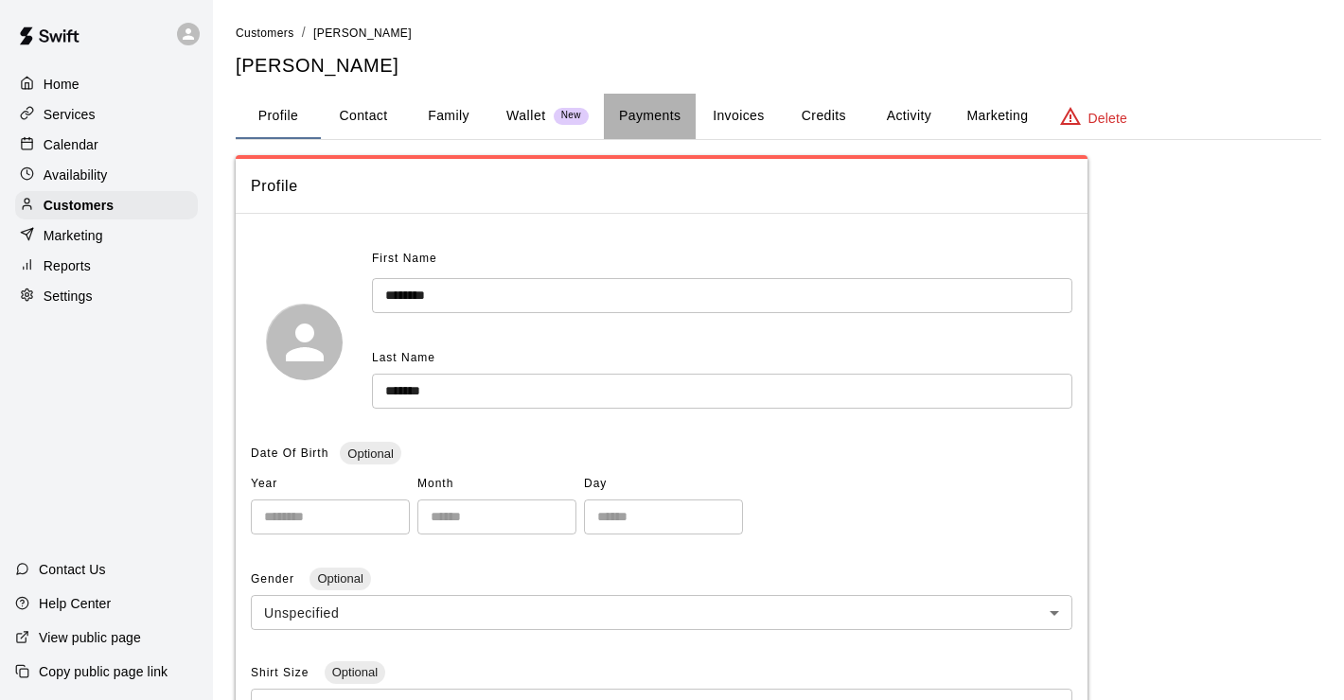
click at [658, 116] on button "Payments" at bounding box center [650, 116] width 92 height 45
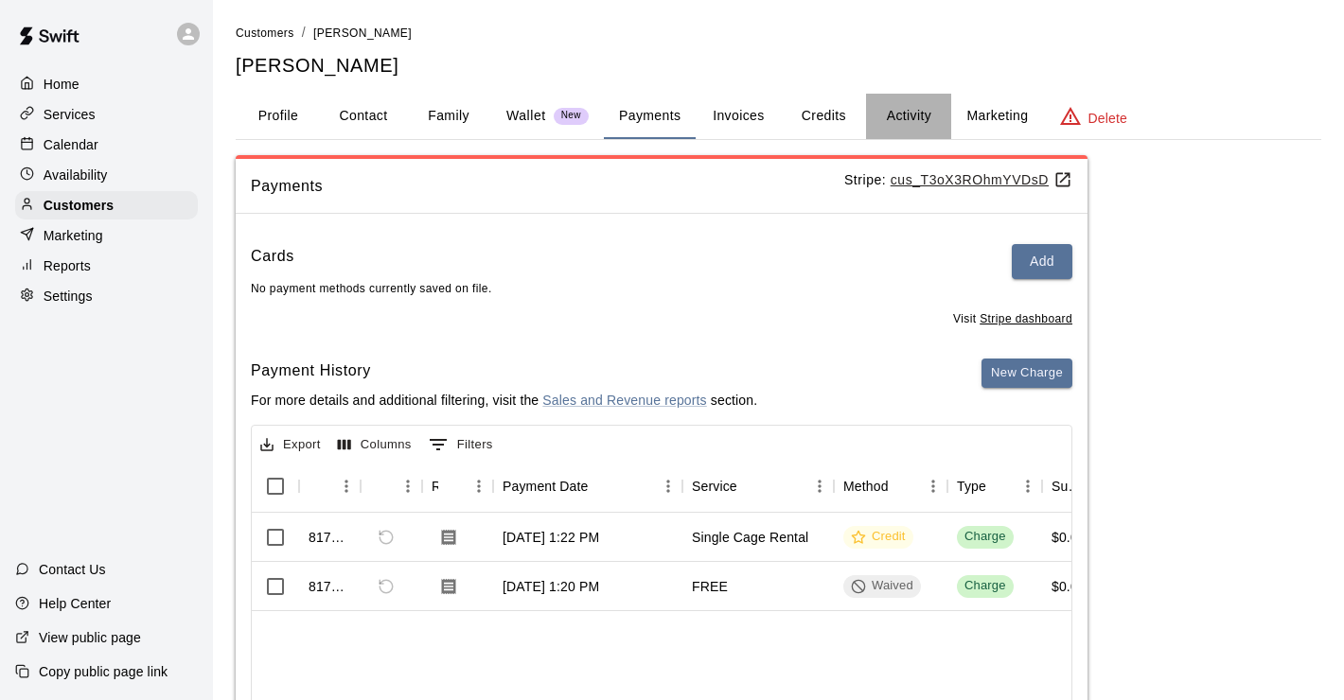
click at [904, 117] on button "Activity" at bounding box center [908, 116] width 85 height 45
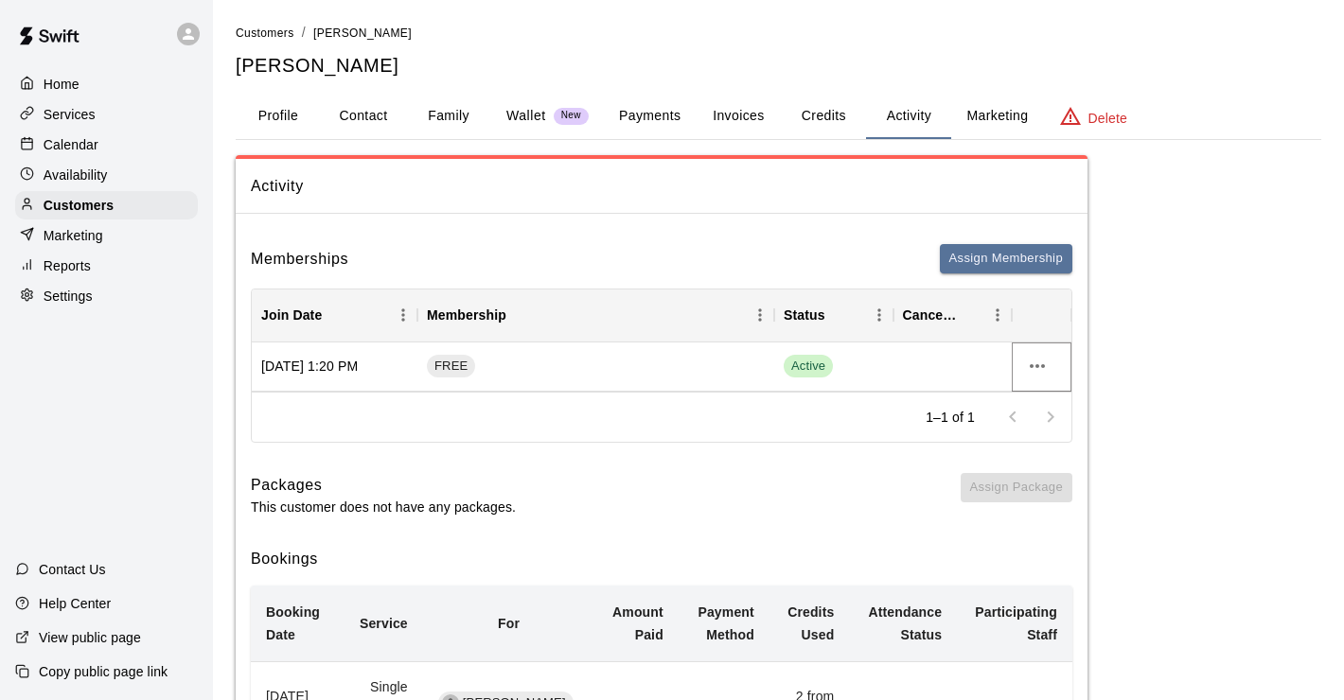
click at [1048, 364] on icon "more actions" at bounding box center [1037, 366] width 23 height 23
click at [1048, 430] on li "Cancel" at bounding box center [1074, 436] width 107 height 31
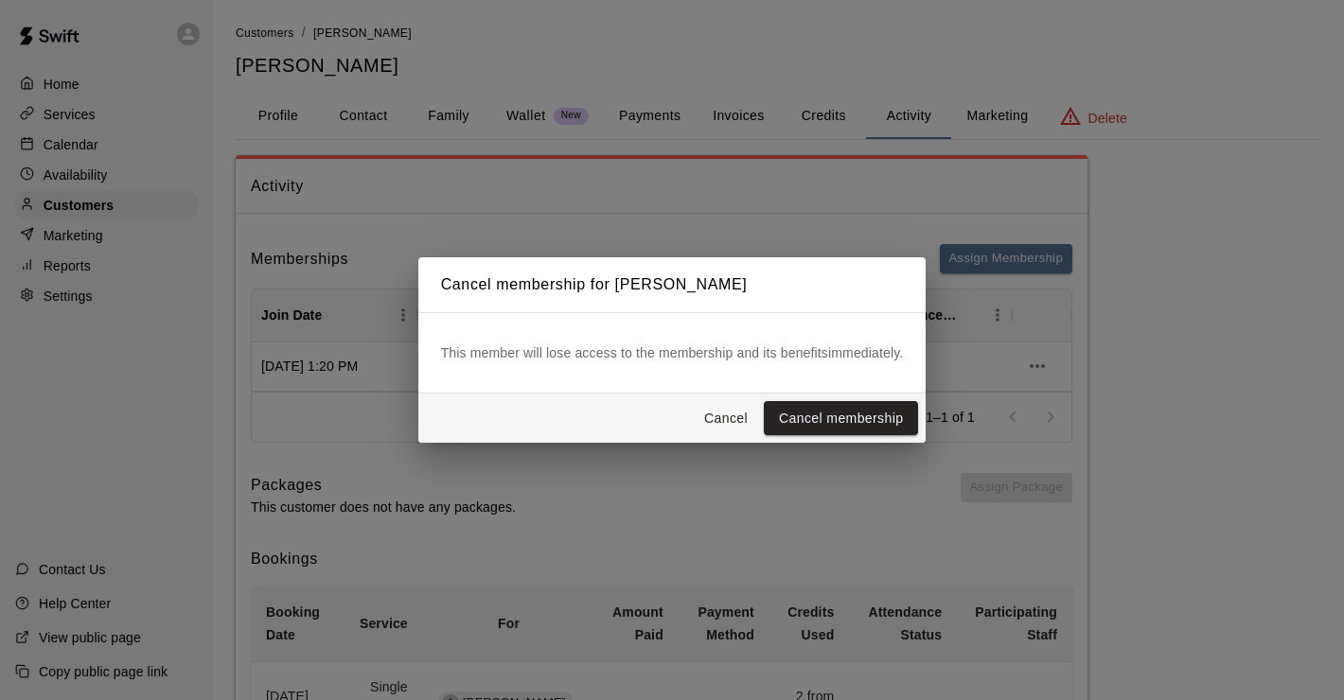
click at [958, 424] on div "Cancel membership for Kendrick Perkins This member will lose access to the memb…" at bounding box center [672, 350] width 1344 height 700
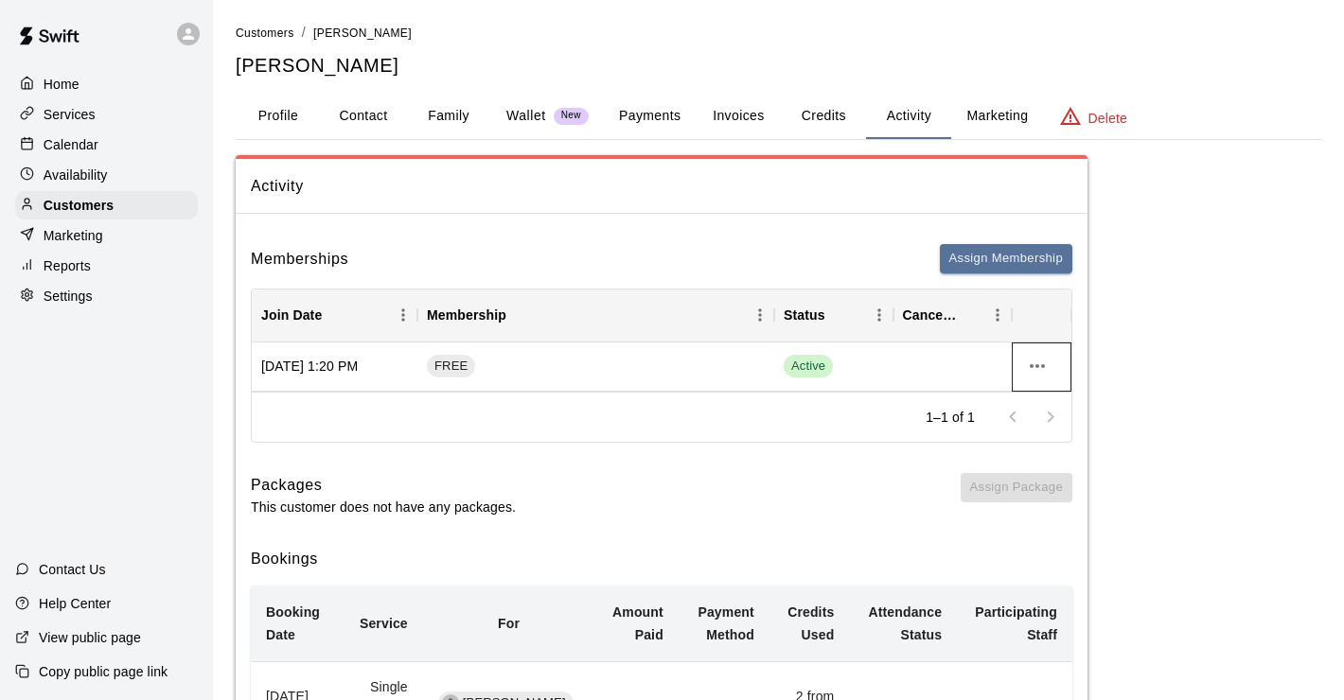
click at [1016, 379] on div at bounding box center [1042, 367] width 60 height 49
click at [1034, 363] on icon "more actions" at bounding box center [1037, 366] width 23 height 23
click at [1066, 438] on li "Cancel" at bounding box center [1074, 436] width 107 height 31
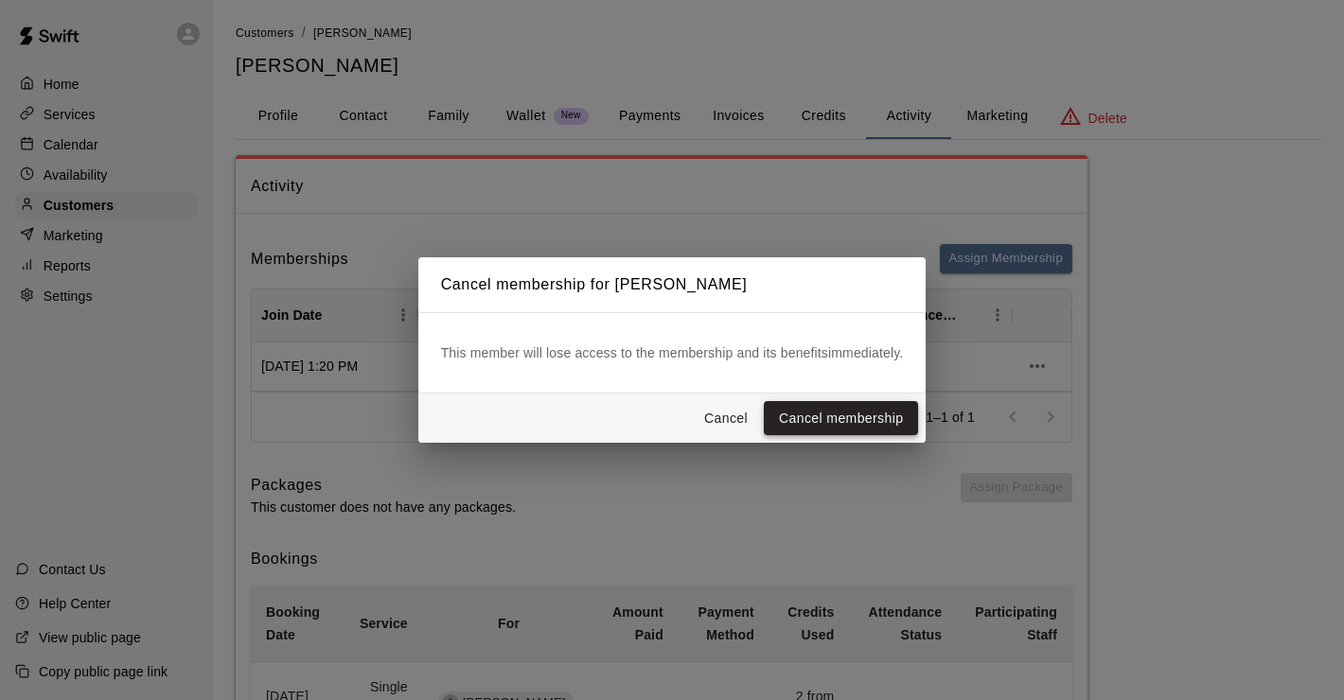
click at [788, 410] on button "Cancel membership" at bounding box center [841, 418] width 154 height 35
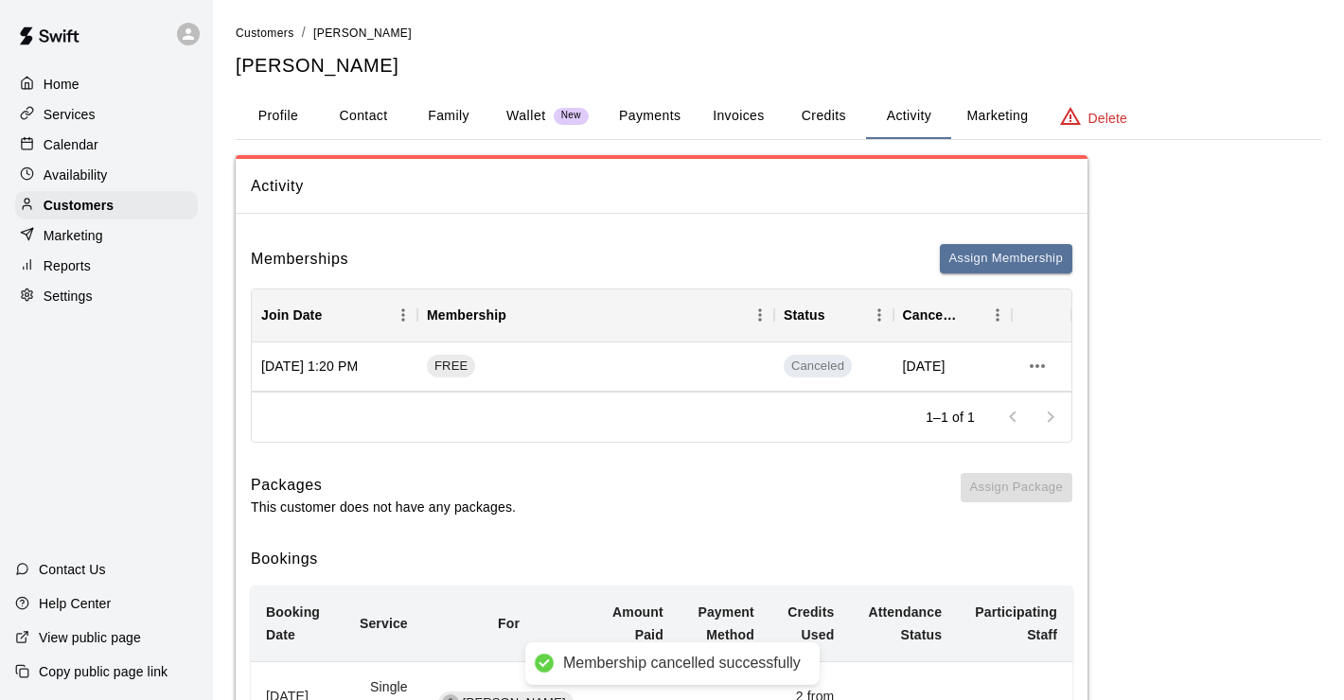
click at [94, 121] on p "Services" at bounding box center [70, 114] width 52 height 19
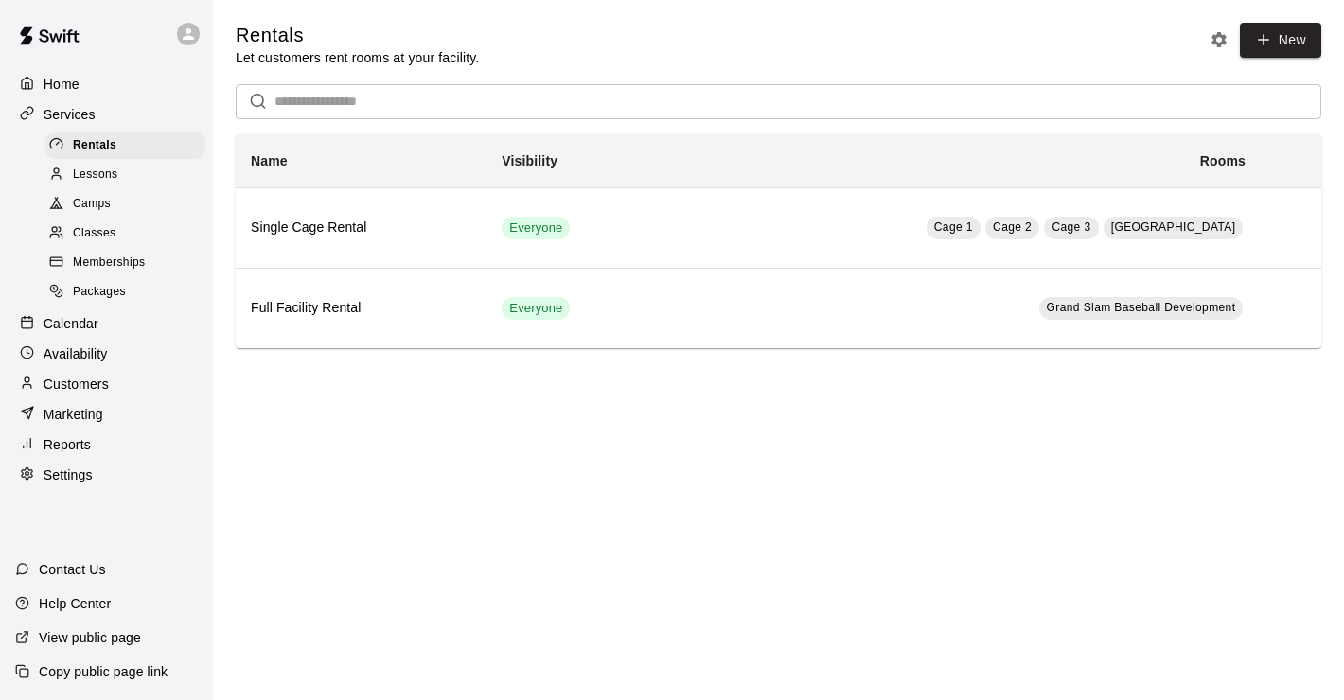
click at [129, 256] on span "Memberships" at bounding box center [109, 263] width 72 height 19
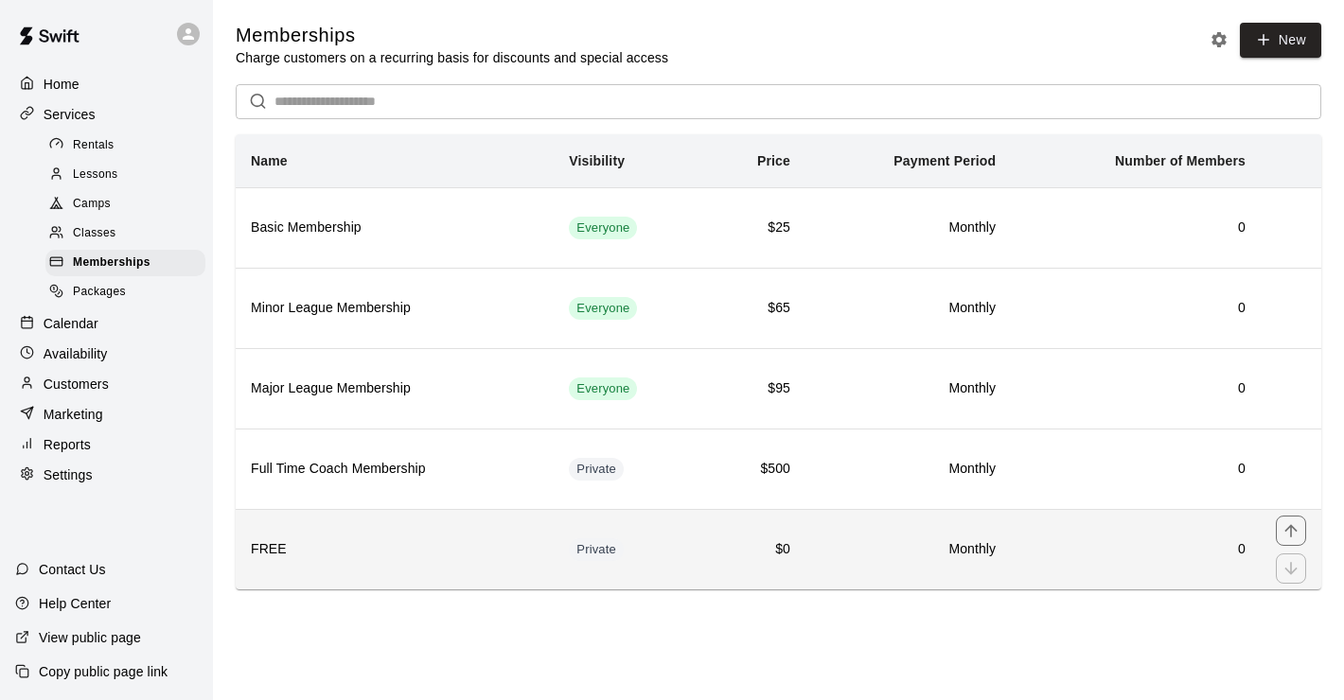
click at [294, 541] on h6 "FREE" at bounding box center [395, 549] width 288 height 21
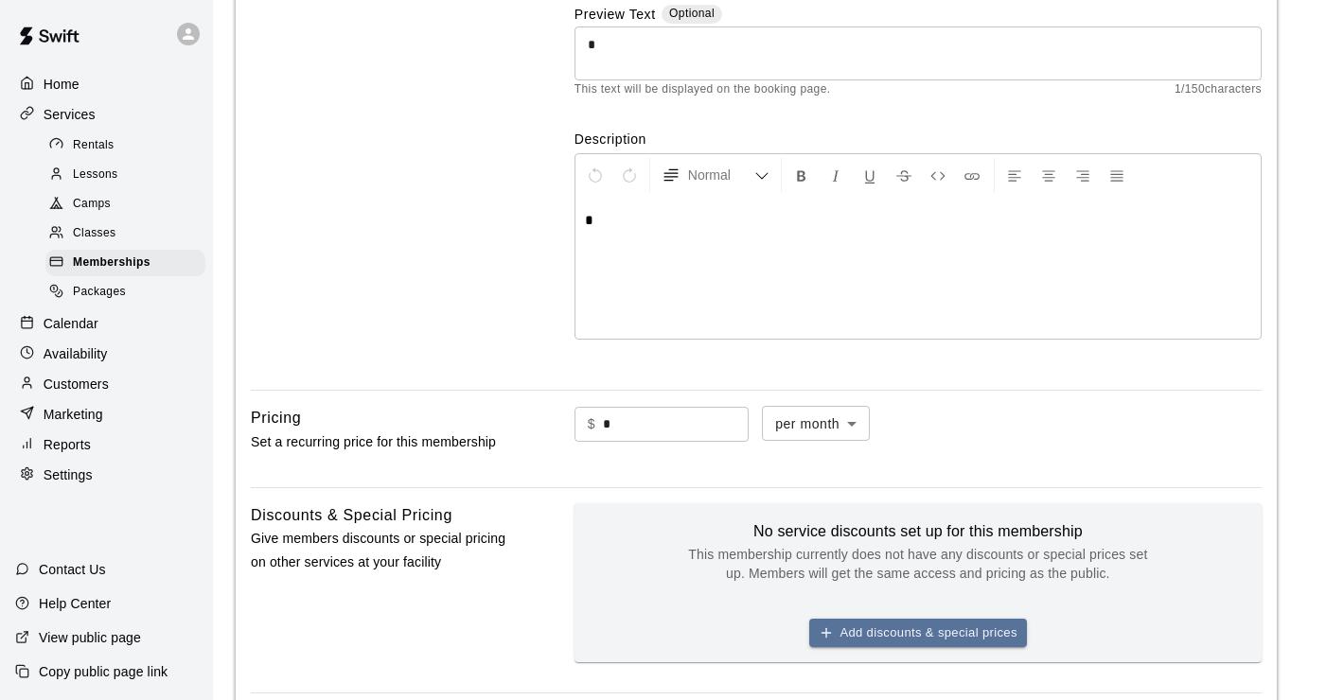
scroll to position [961, 0]
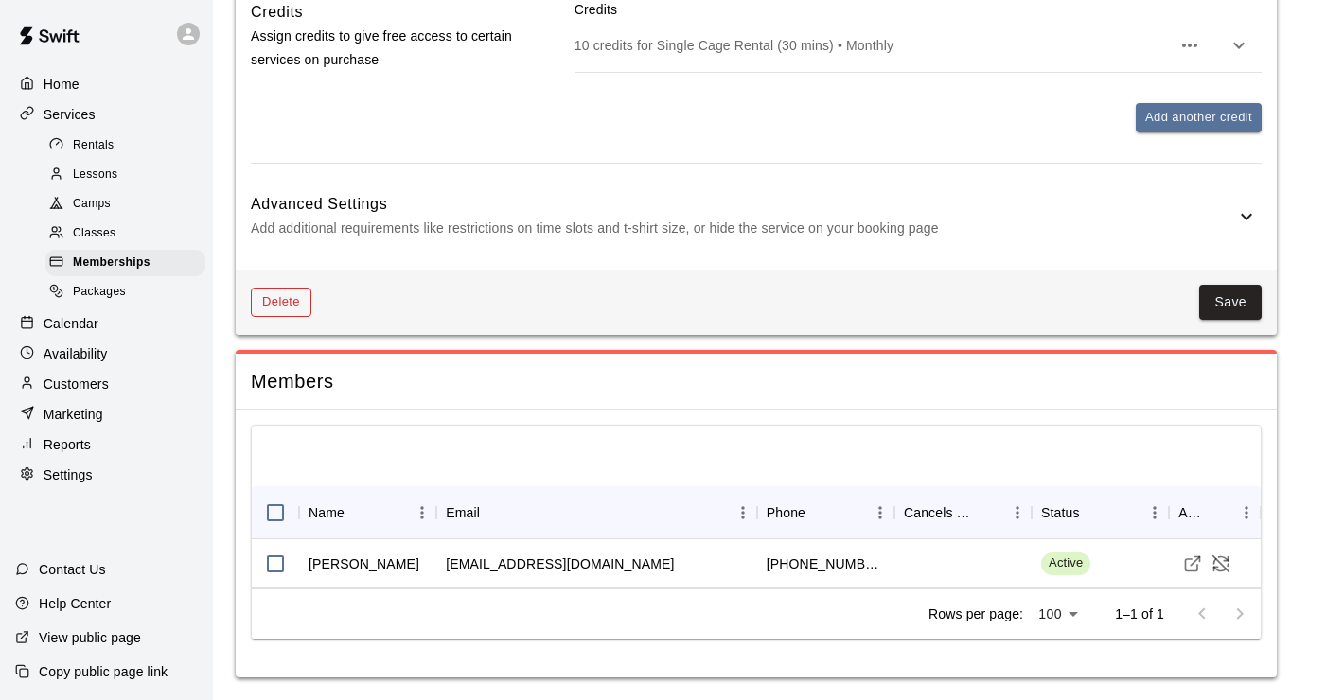
click at [298, 310] on button "Delete" at bounding box center [281, 302] width 61 height 29
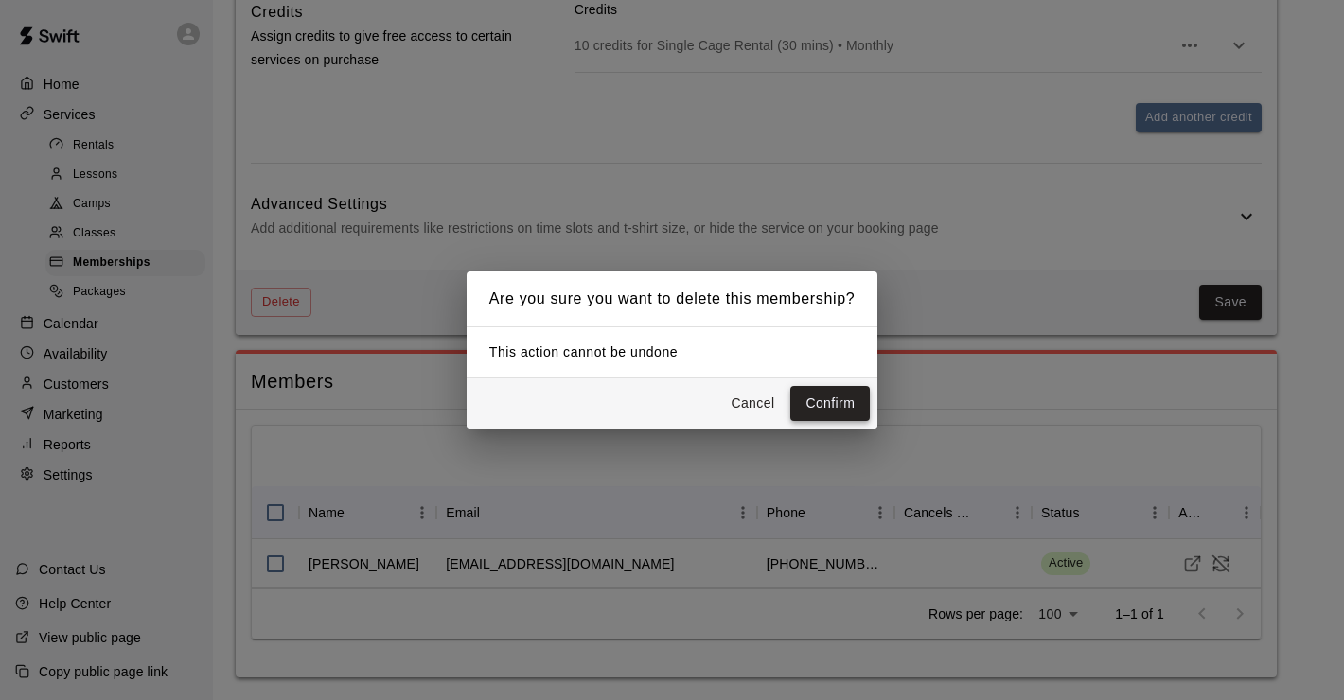
click at [831, 397] on button "Confirm" at bounding box center [829, 403] width 79 height 35
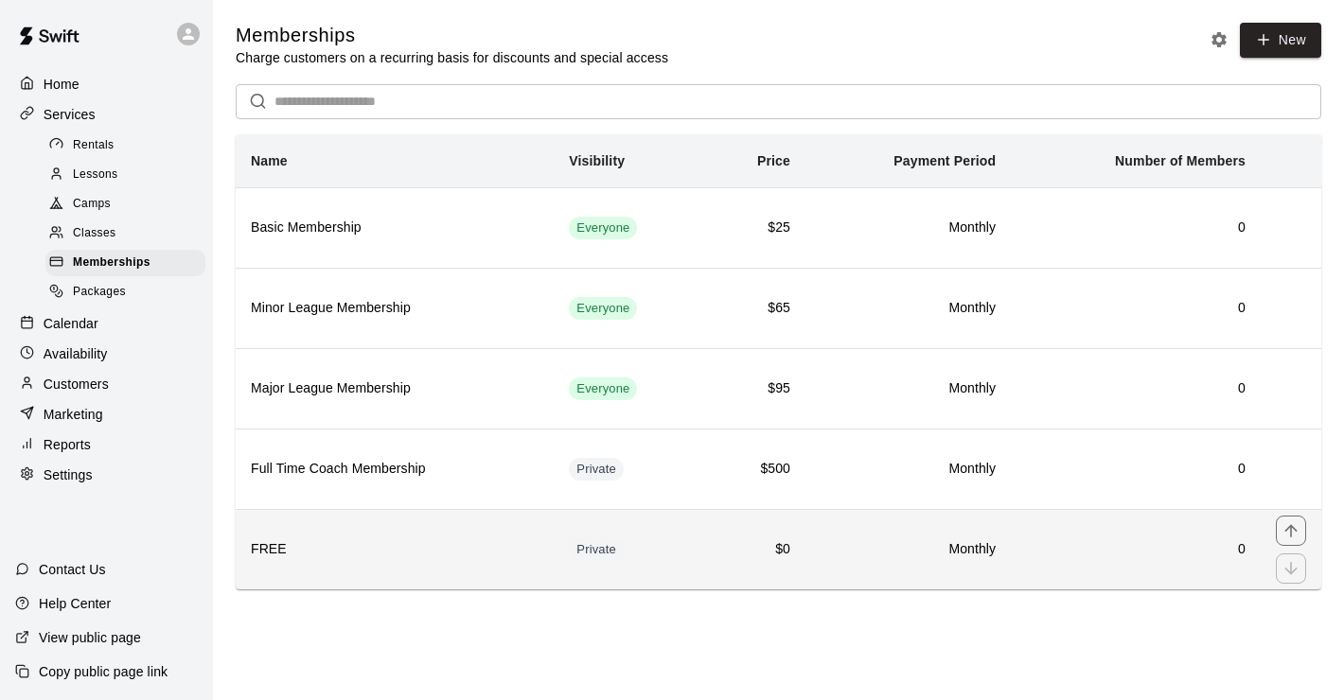
click at [275, 546] on h6 "FREE" at bounding box center [395, 549] width 288 height 21
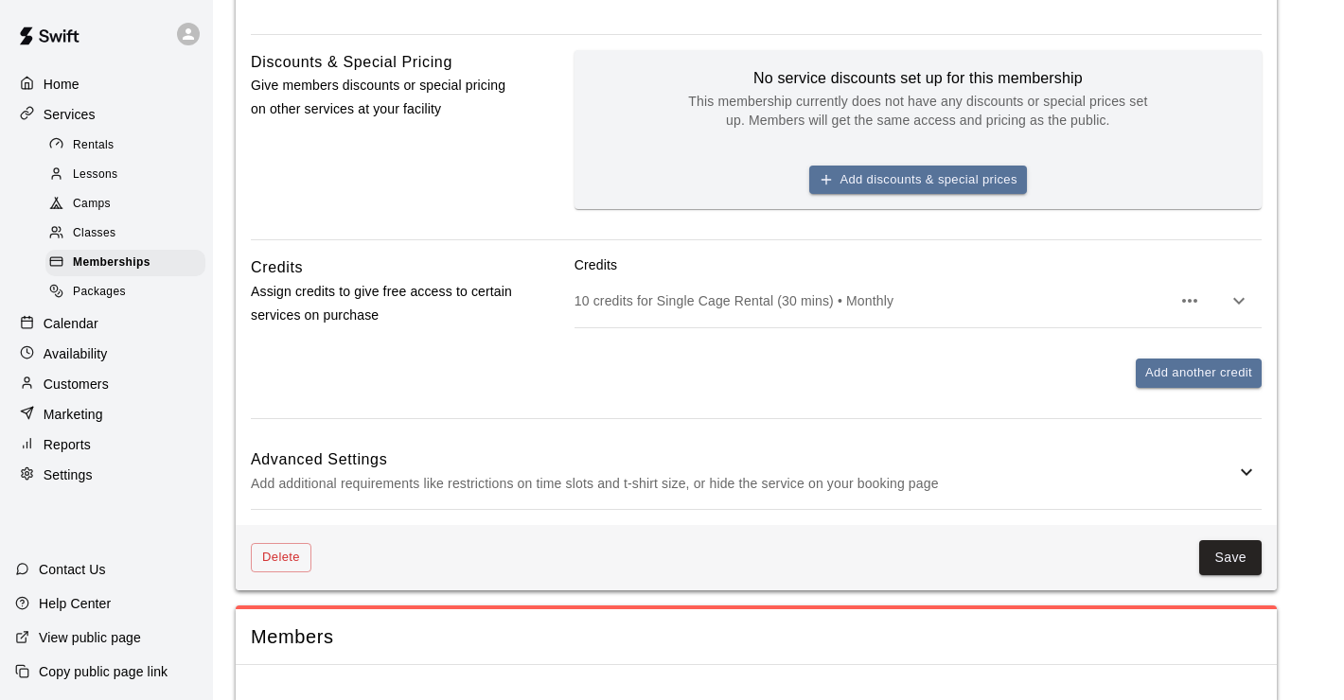
scroll to position [731, 0]
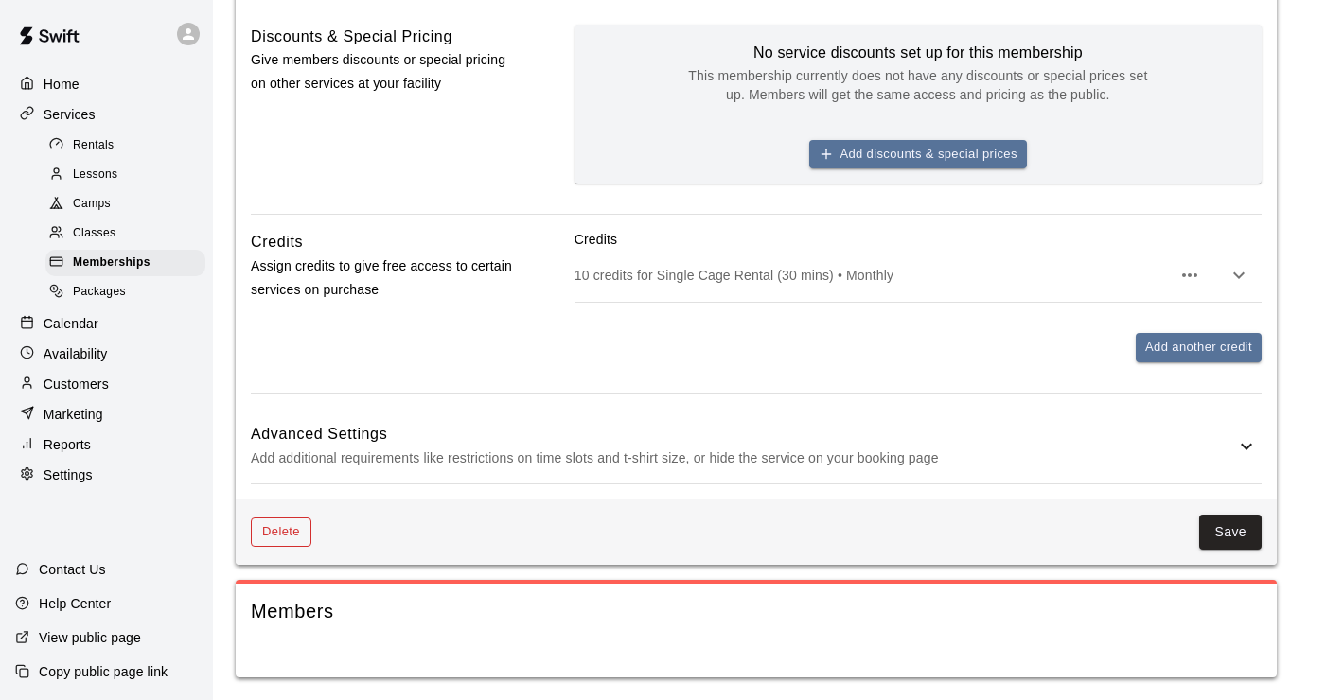
click at [300, 536] on button "Delete" at bounding box center [281, 532] width 61 height 29
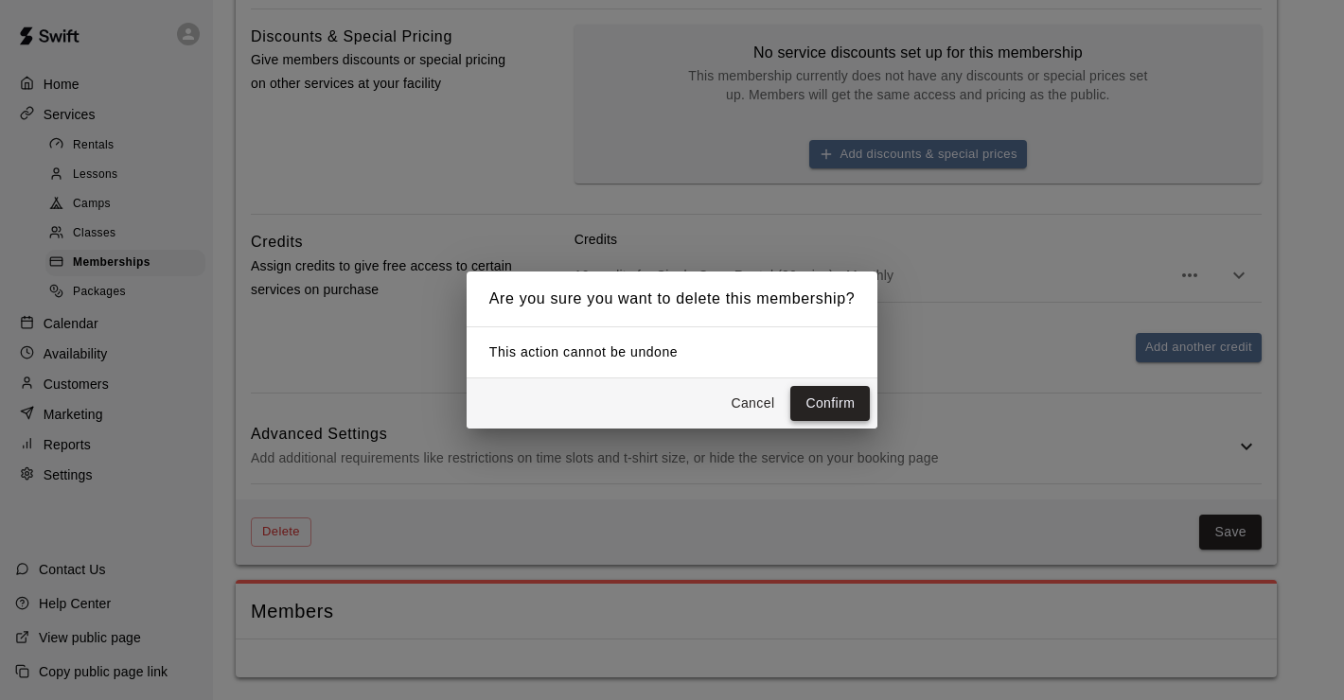
click at [850, 399] on button "Confirm" at bounding box center [829, 403] width 79 height 35
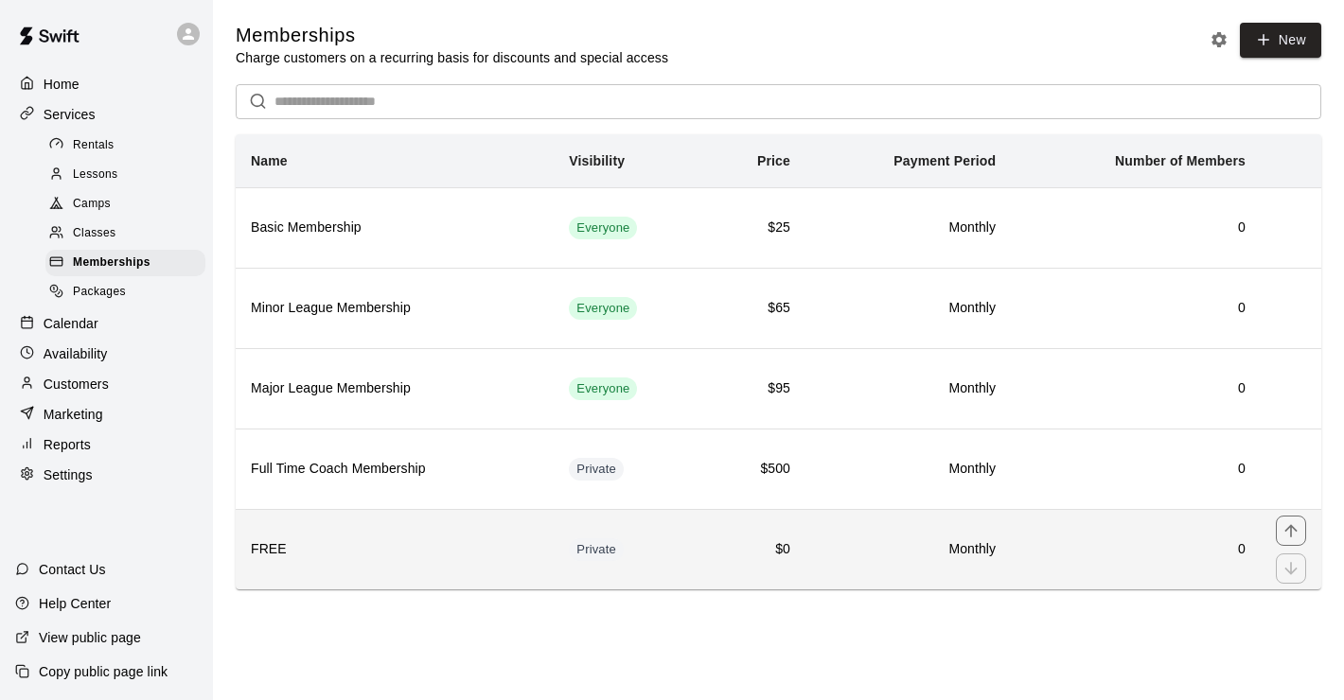
click at [284, 550] on h6 "FREE" at bounding box center [395, 549] width 288 height 21
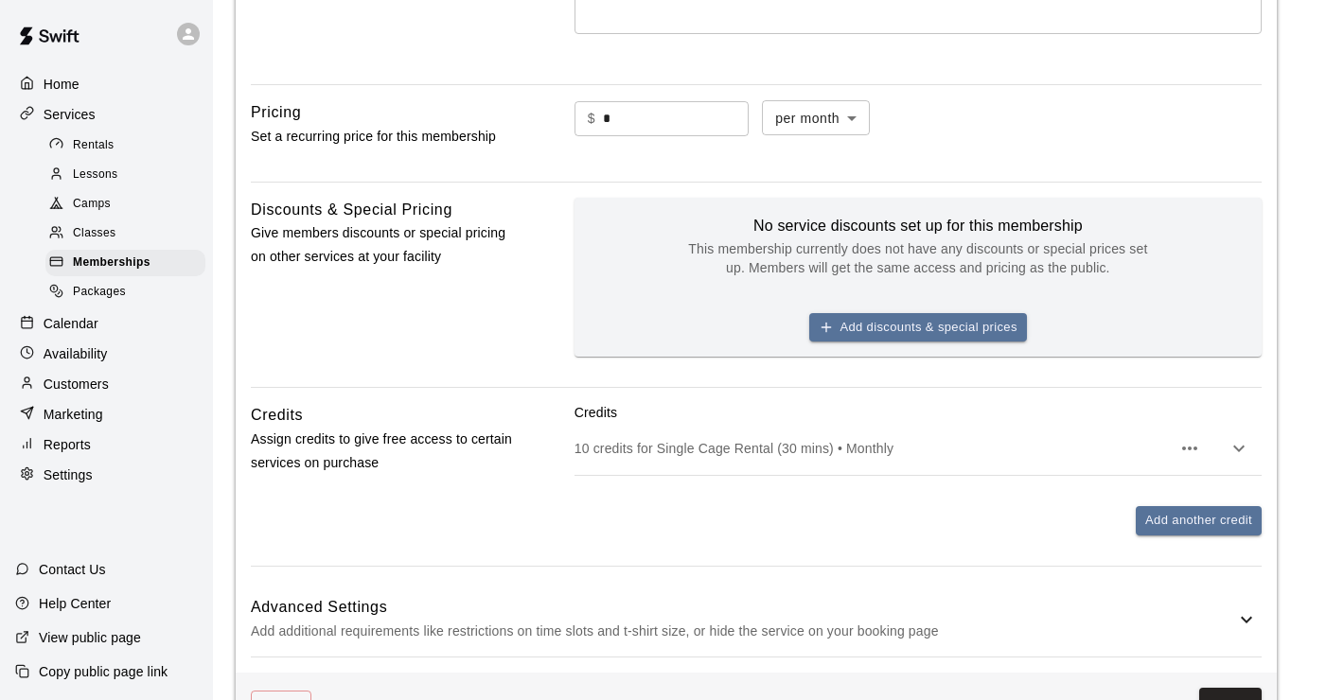
scroll to position [731, 0]
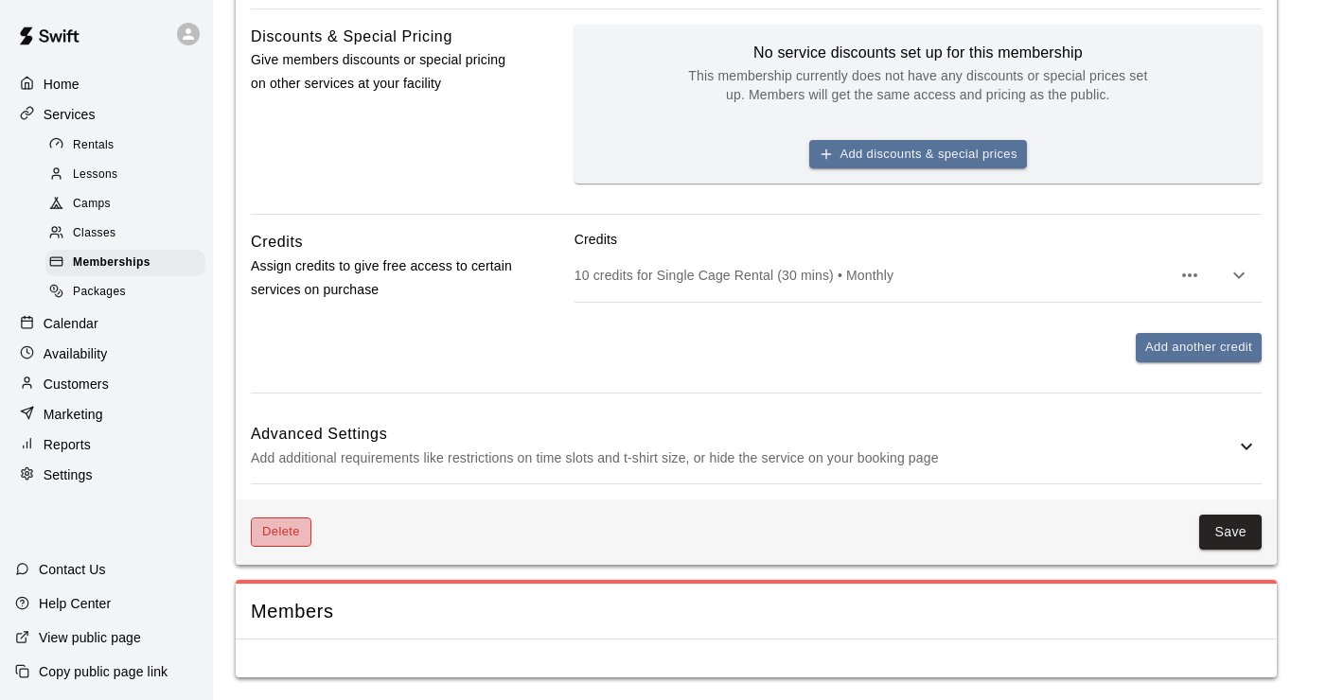
click at [269, 531] on button "Delete" at bounding box center [281, 532] width 61 height 29
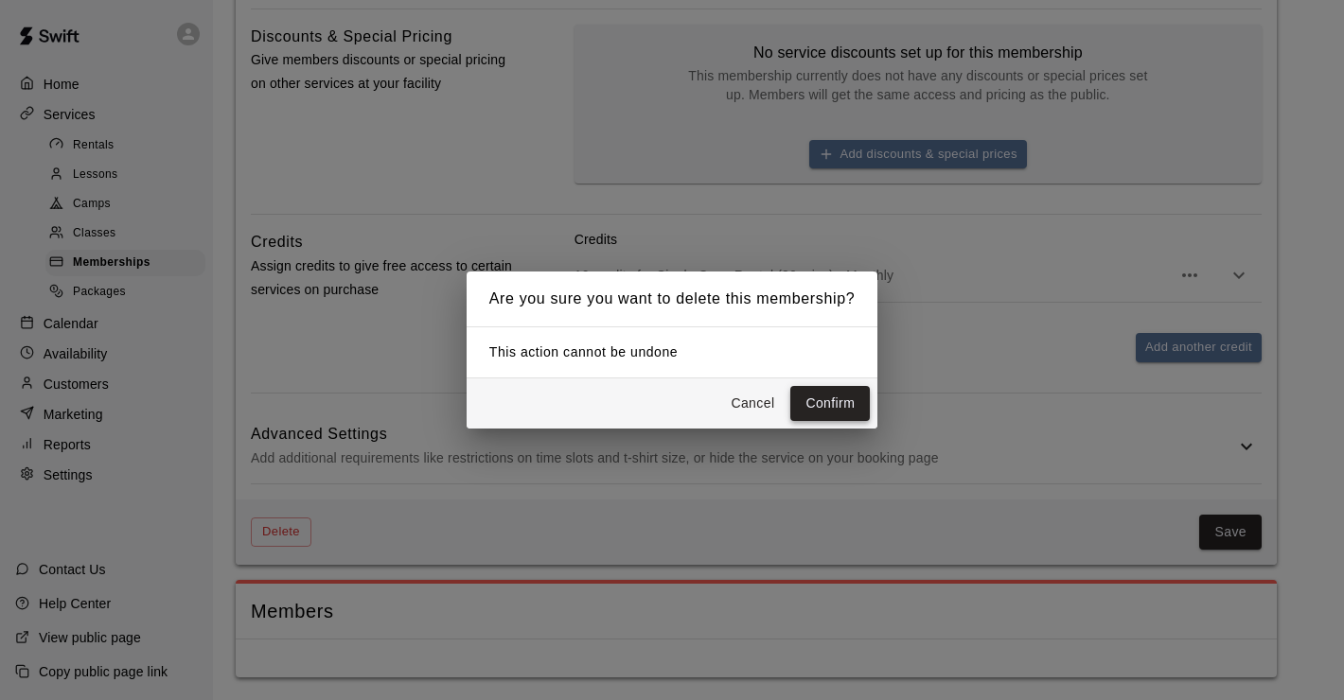
click at [816, 406] on button "Confirm" at bounding box center [829, 403] width 79 height 35
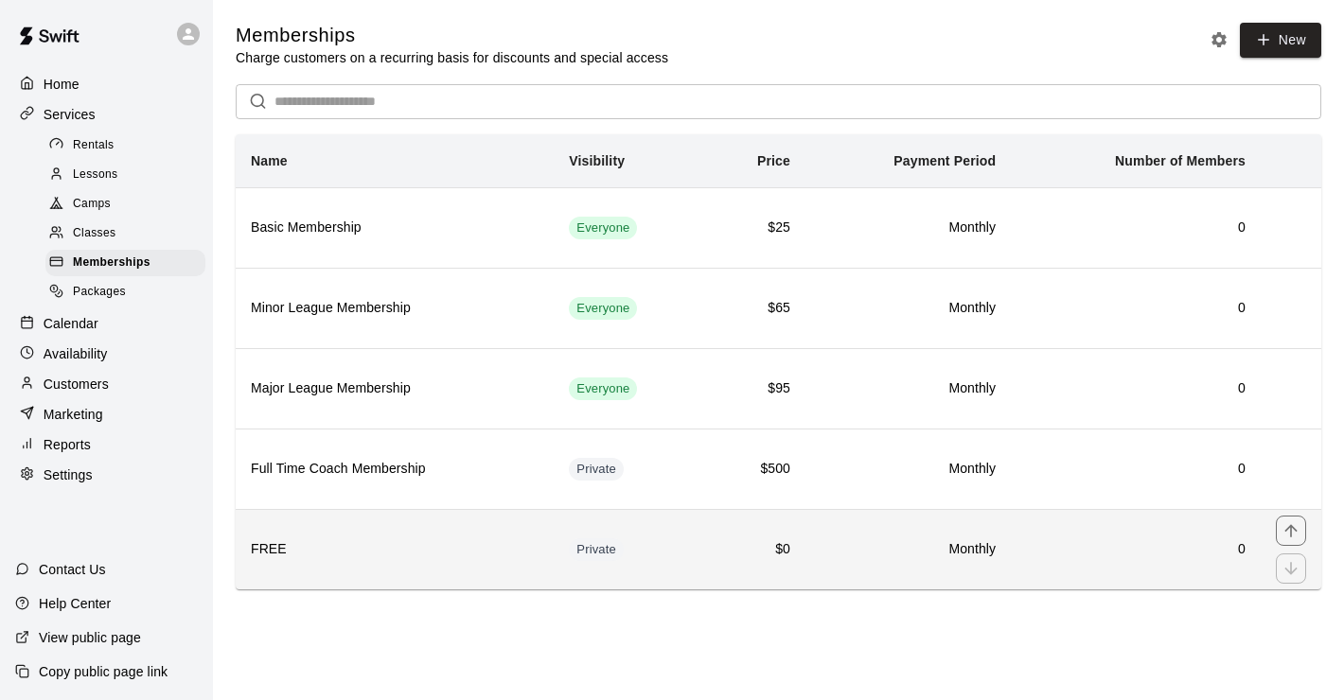
click at [263, 544] on h6 "FREE" at bounding box center [395, 549] width 288 height 21
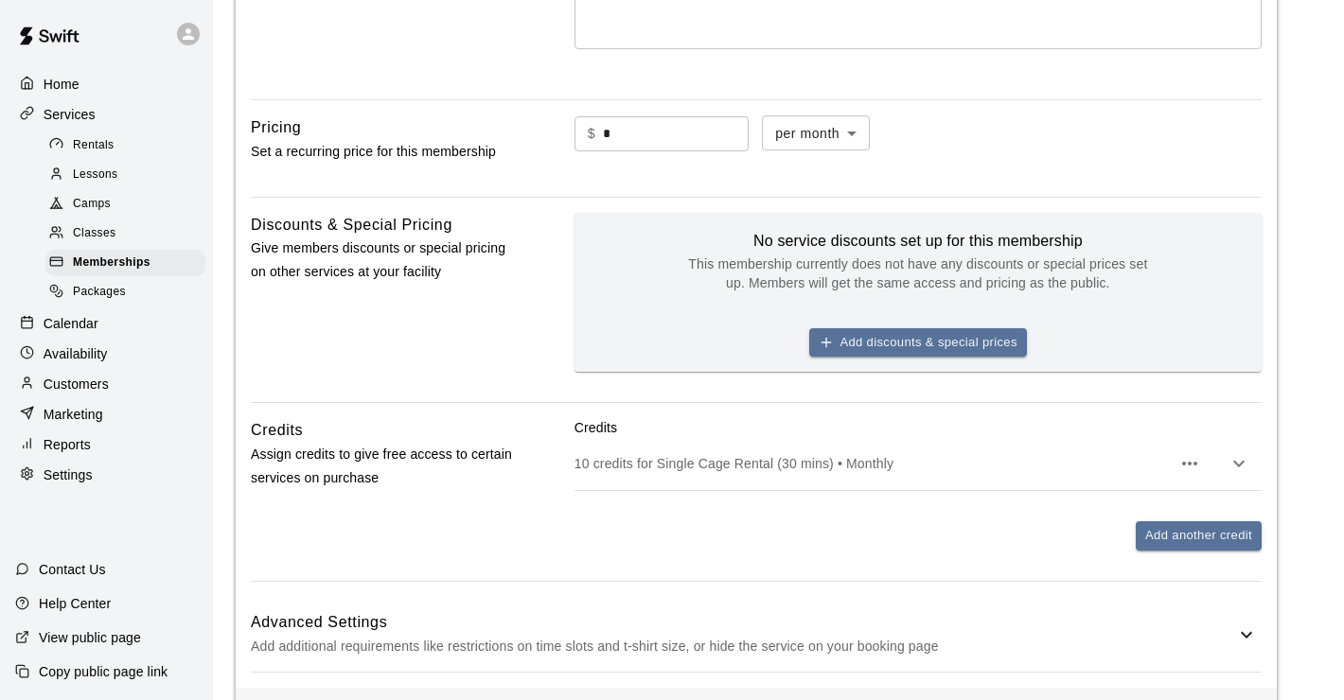
scroll to position [731, 0]
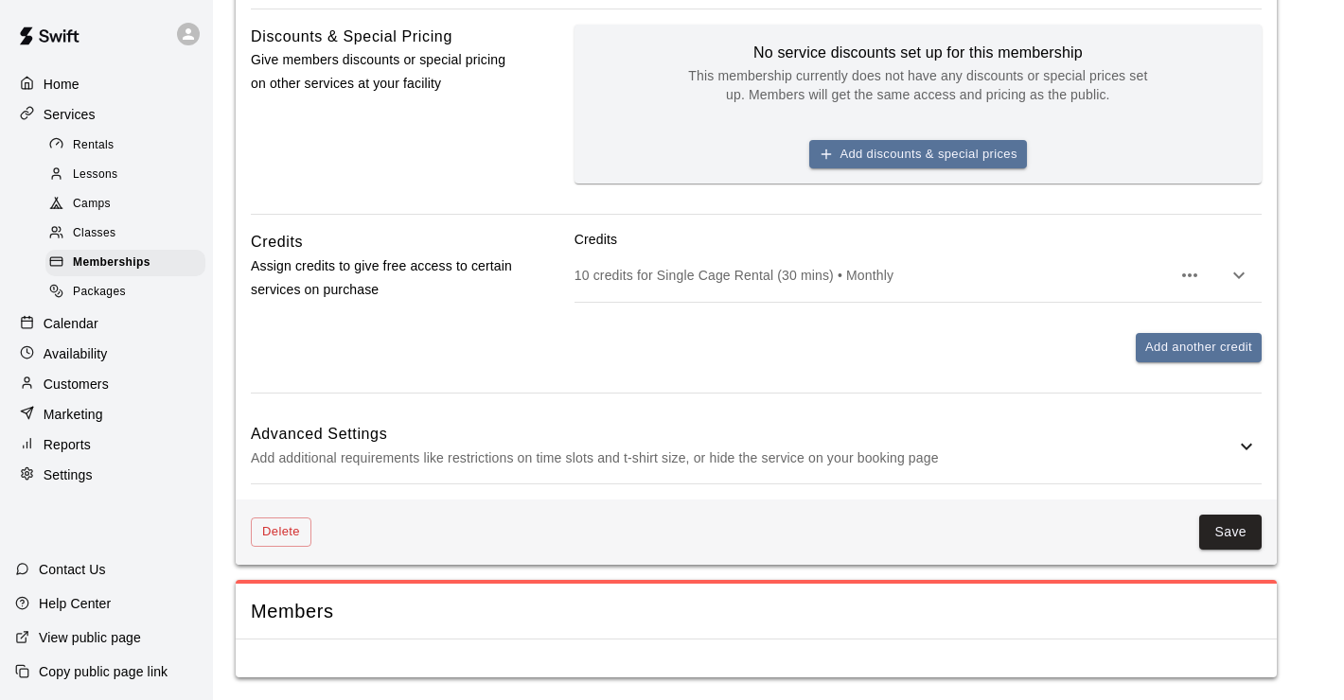
click at [1101, 460] on p "Add additional requirements like restrictions on time slots and t-shirt size, o…" at bounding box center [743, 459] width 984 height 24
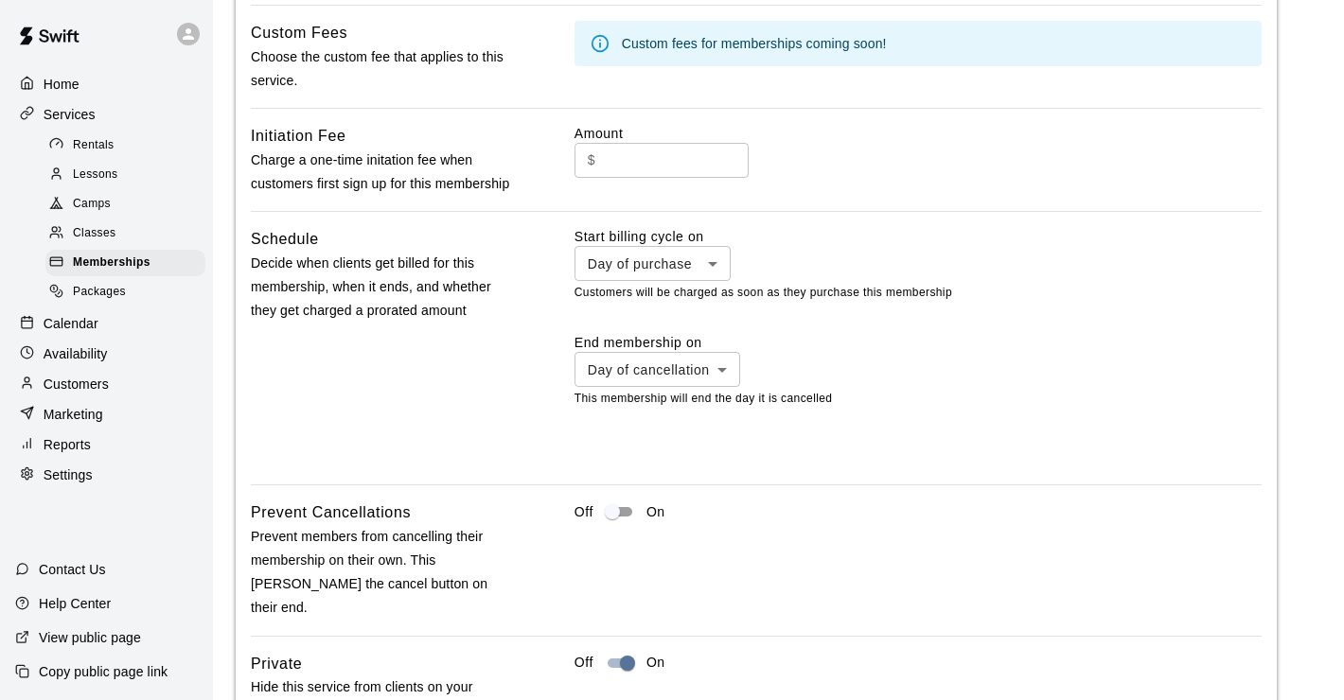
scroll to position [1574, 0]
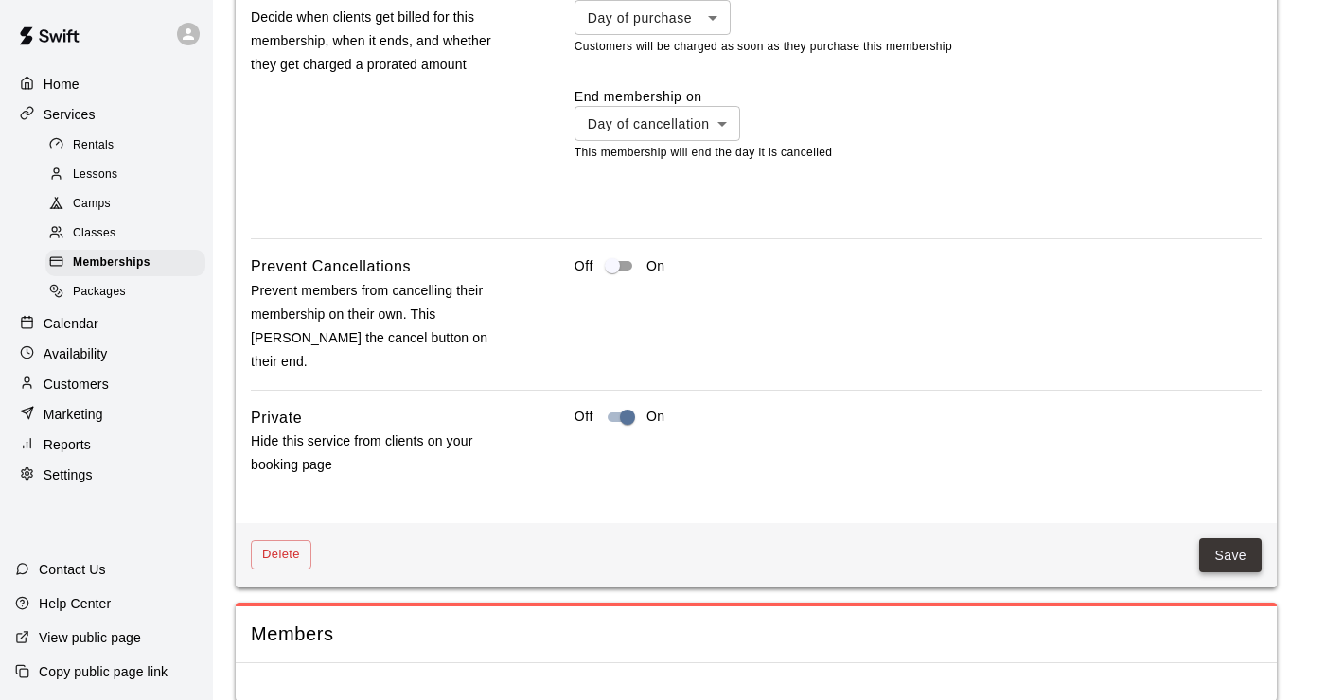
click at [1251, 548] on button "Save" at bounding box center [1230, 556] width 62 height 35
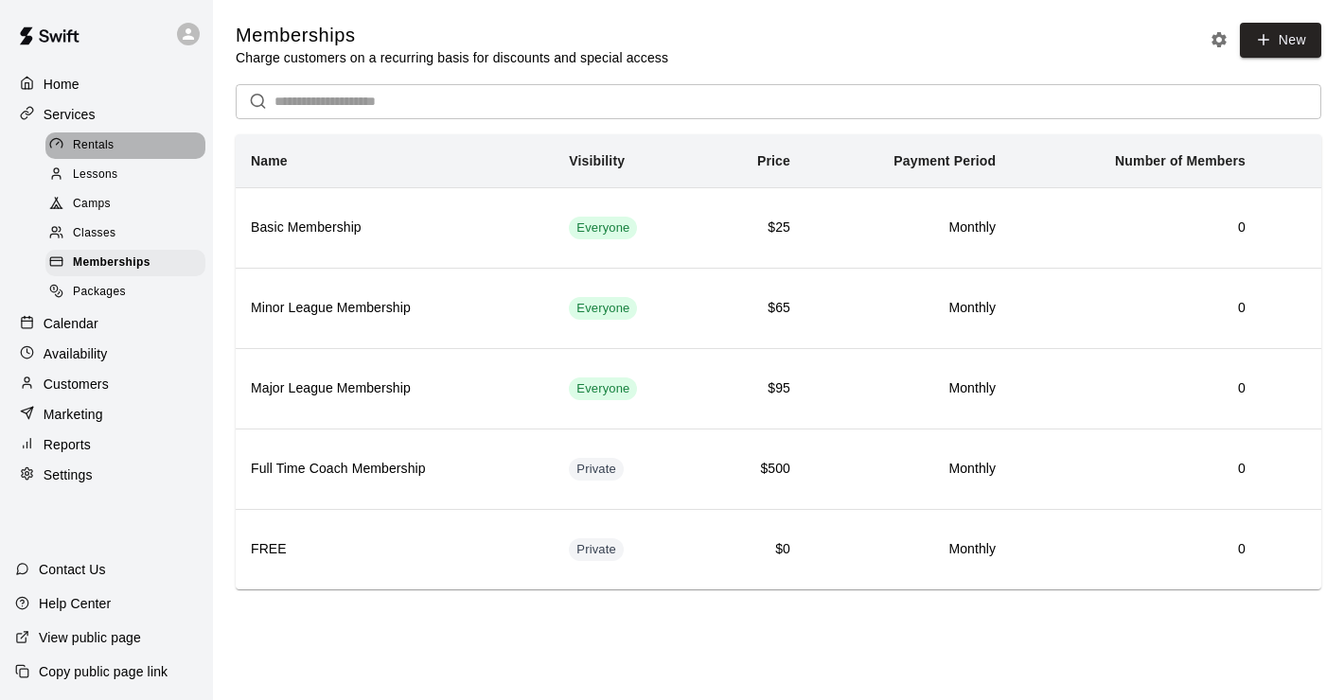
click at [99, 150] on span "Rentals" at bounding box center [94, 145] width 42 height 19
